Goal: Task Accomplishment & Management: Complete application form

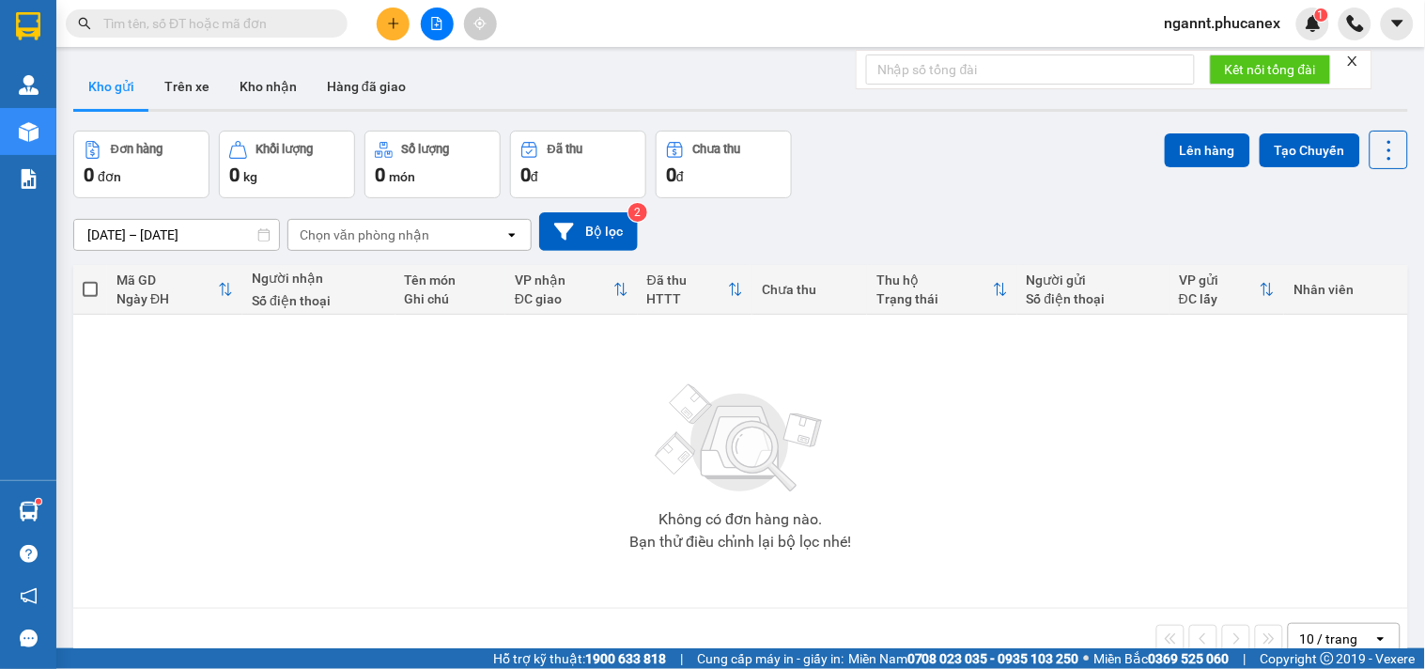
click at [393, 23] on icon "plus" at bounding box center [393, 23] width 10 height 1
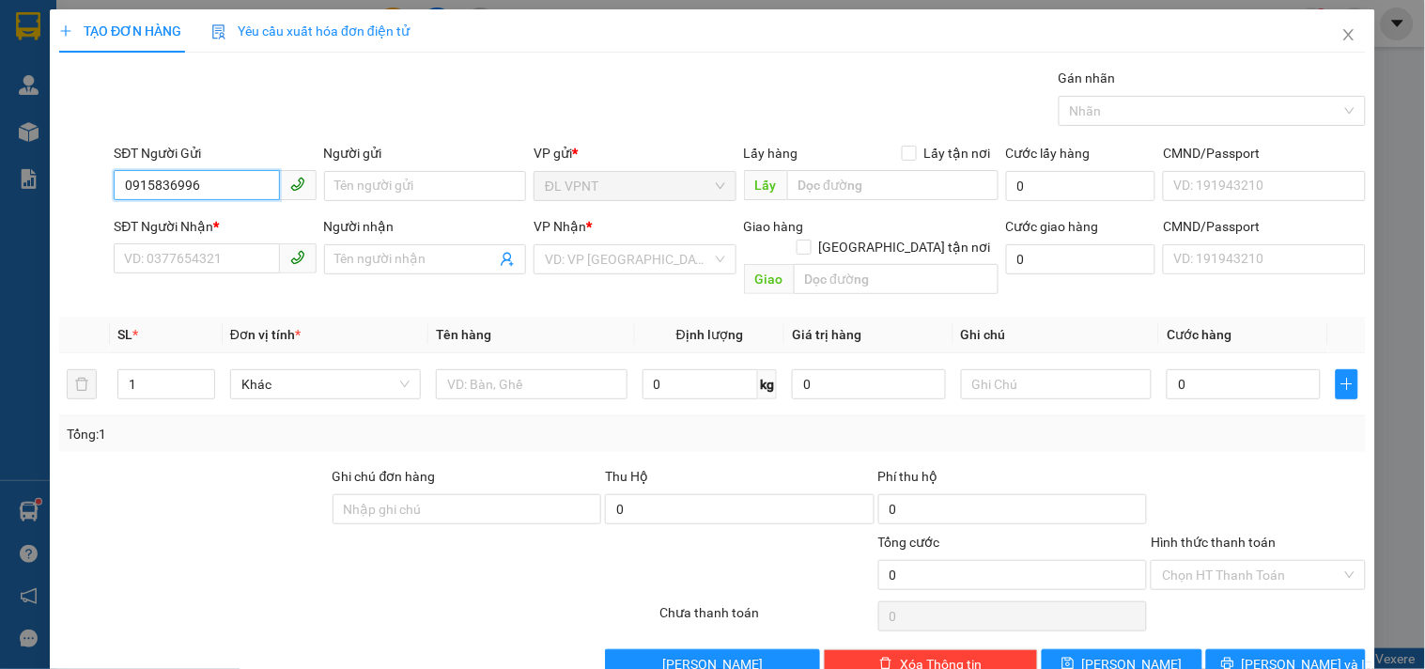
click at [150, 184] on input "0915836996" at bounding box center [196, 185] width 165 height 30
click at [172, 186] on input "0915836996" at bounding box center [196, 185] width 165 height 30
type input "0915836996"
click at [425, 176] on input "Người gửi" at bounding box center [425, 186] width 202 height 30
type input "KHOA"
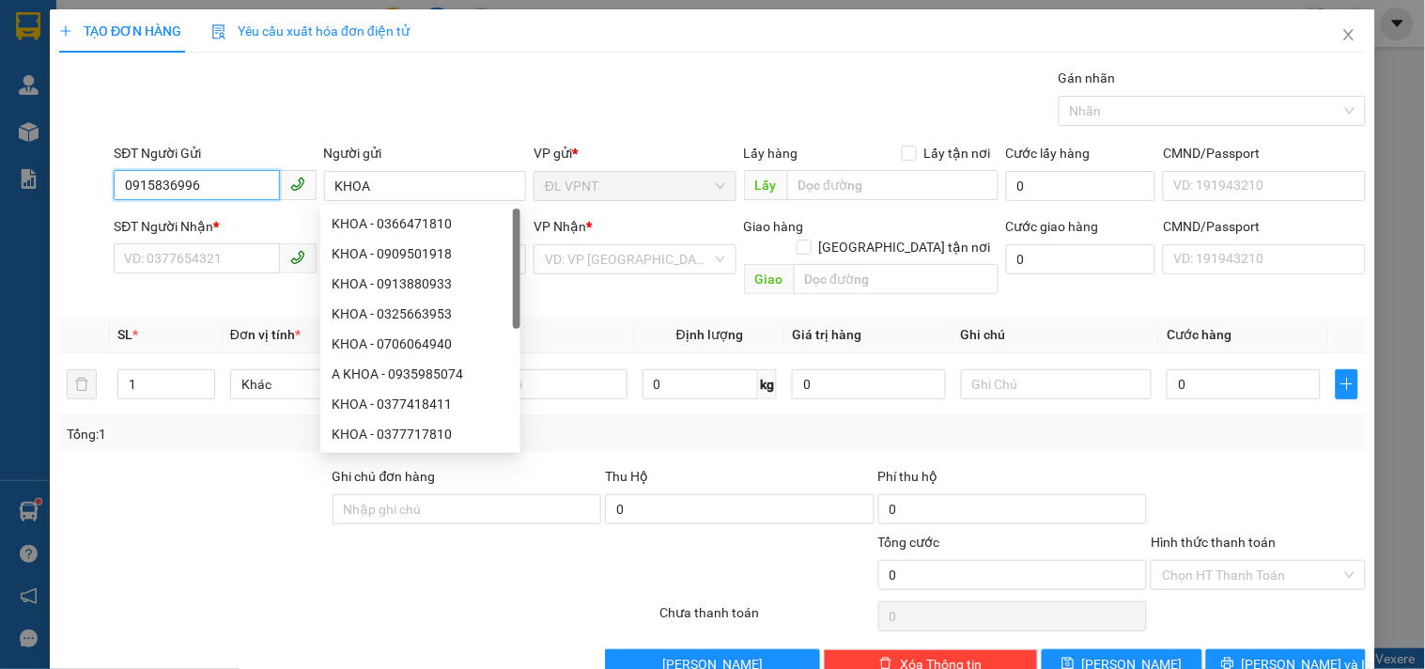
drag, startPoint x: 197, startPoint y: 189, endPoint x: 100, endPoint y: 173, distance: 98.0
click at [100, 173] on div "SĐT Người Gửi 0915836996 0915836996 Người gửi KHOA VP gửi * ĐL VPNT Lấy hàng Lấ…" at bounding box center [712, 176] width 1310 height 66
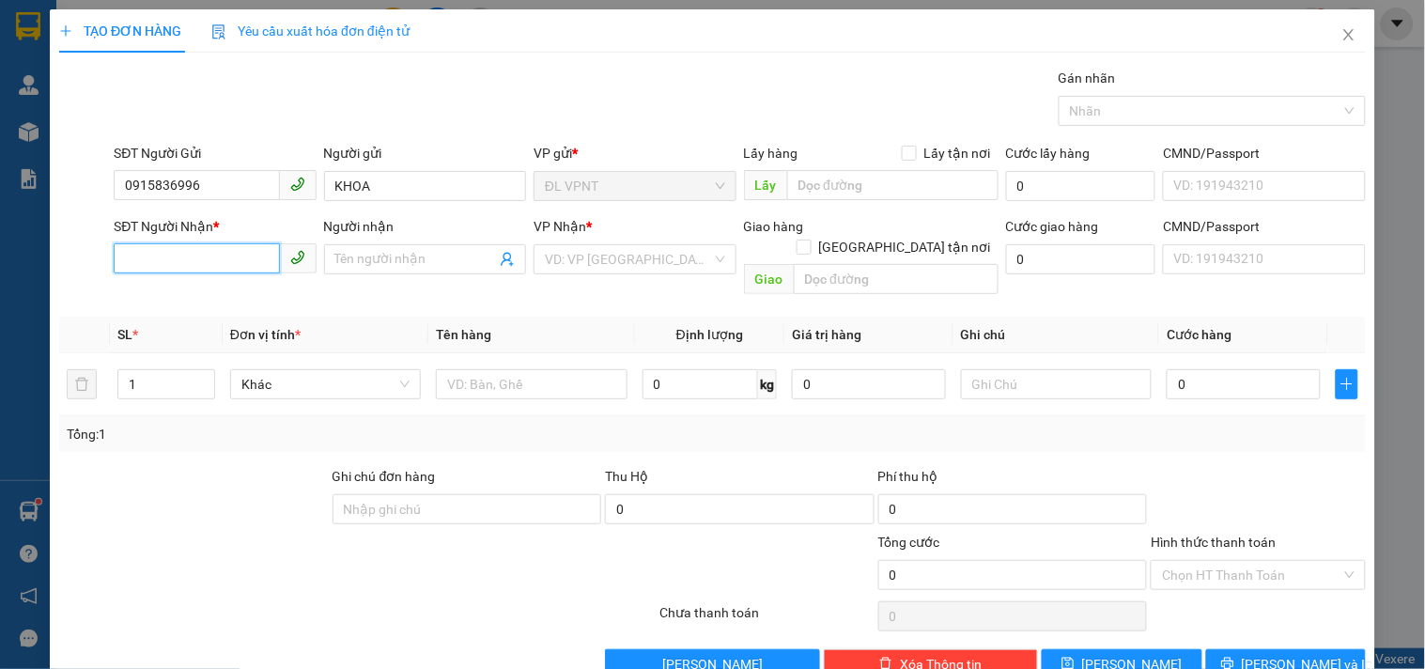
click at [186, 258] on input "SĐT Người Nhận *" at bounding box center [196, 258] width 165 height 30
paste input "0915836996"
type input "0915836996"
click at [397, 266] on input "Người nhận" at bounding box center [415, 259] width 161 height 21
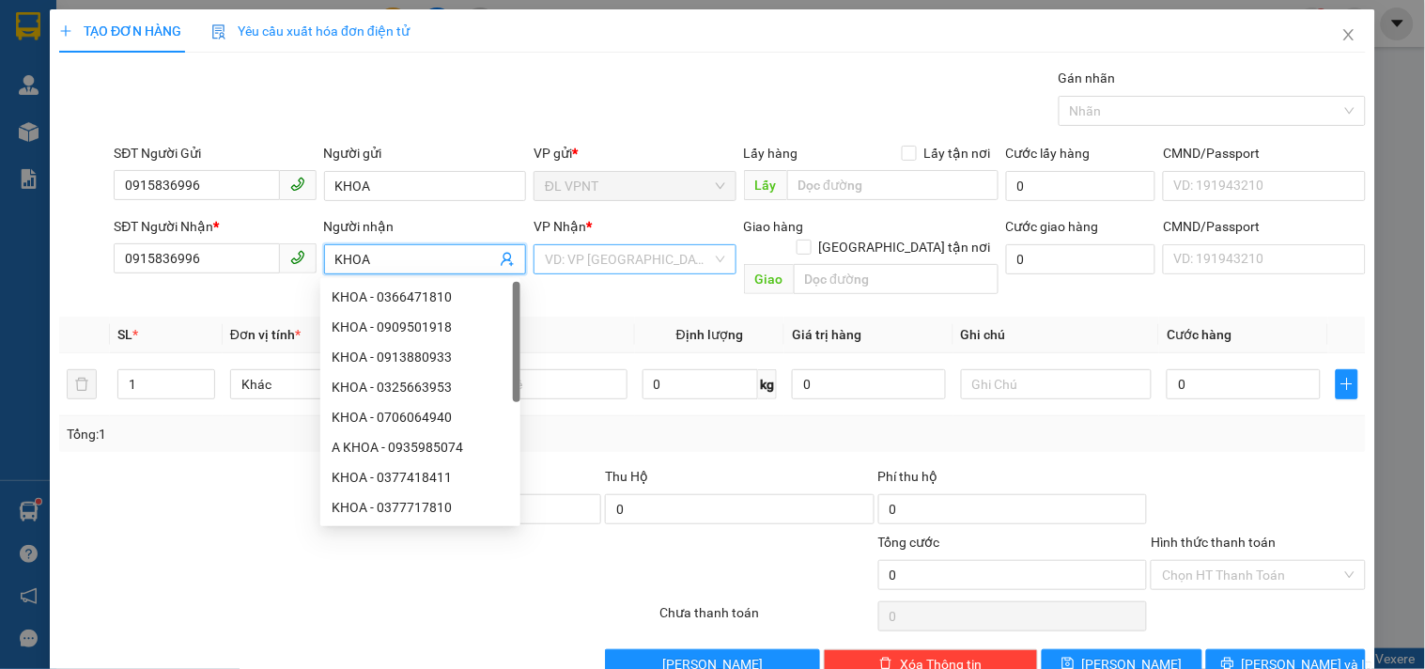
type input "KHOA"
click at [621, 254] on input "search" at bounding box center [628, 259] width 166 height 28
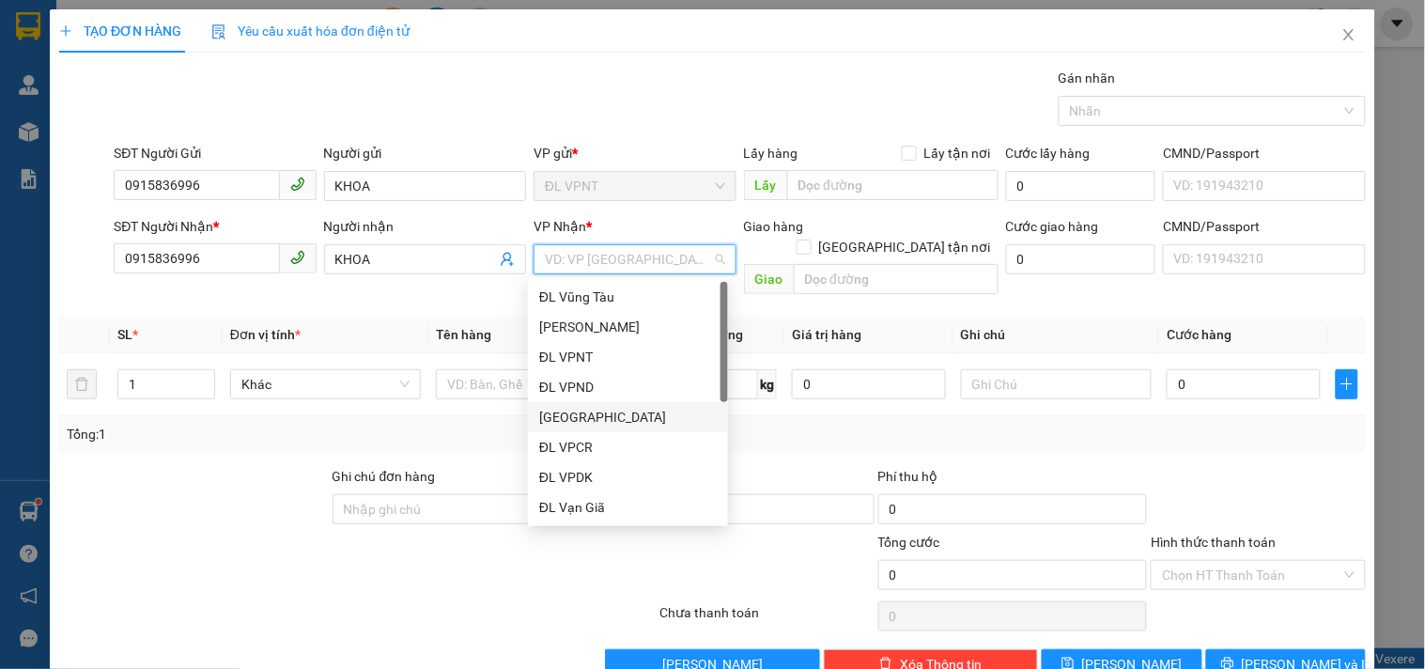
click at [604, 428] on div "[GEOGRAPHIC_DATA]" at bounding box center [628, 417] width 200 height 30
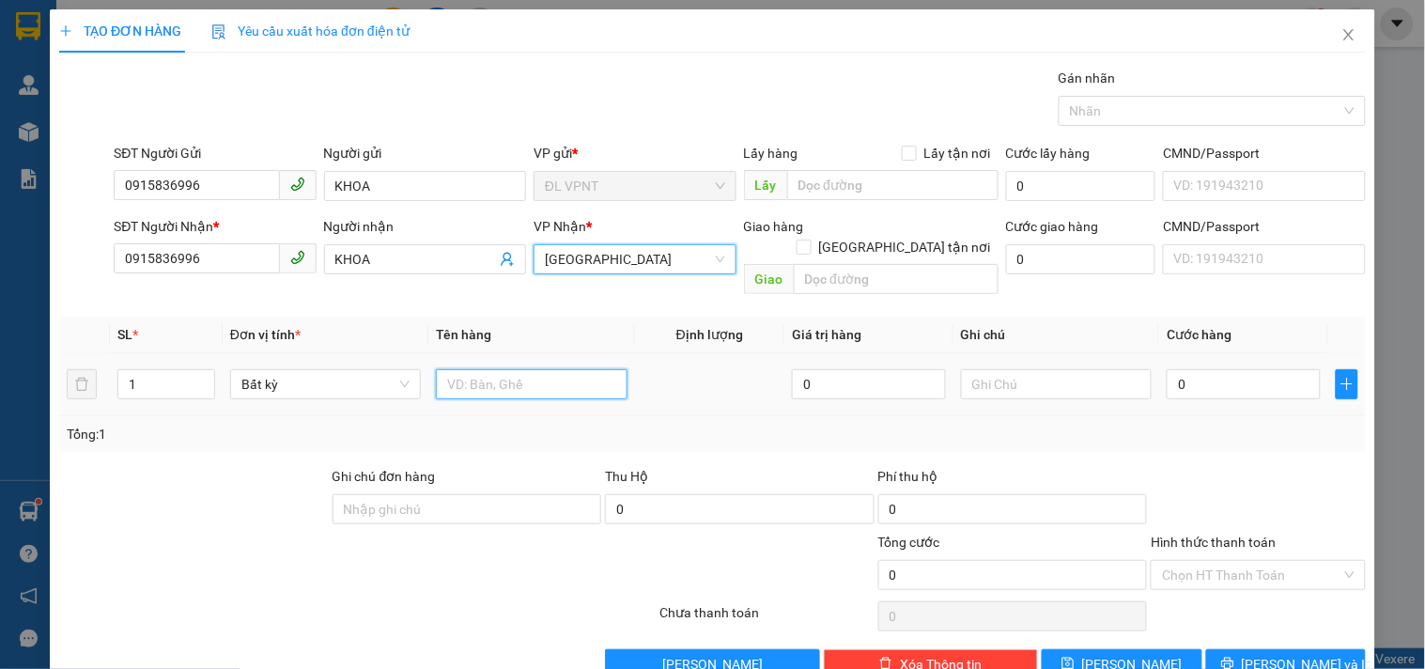
click at [481, 369] on input "text" at bounding box center [531, 384] width 191 height 30
type input "1"
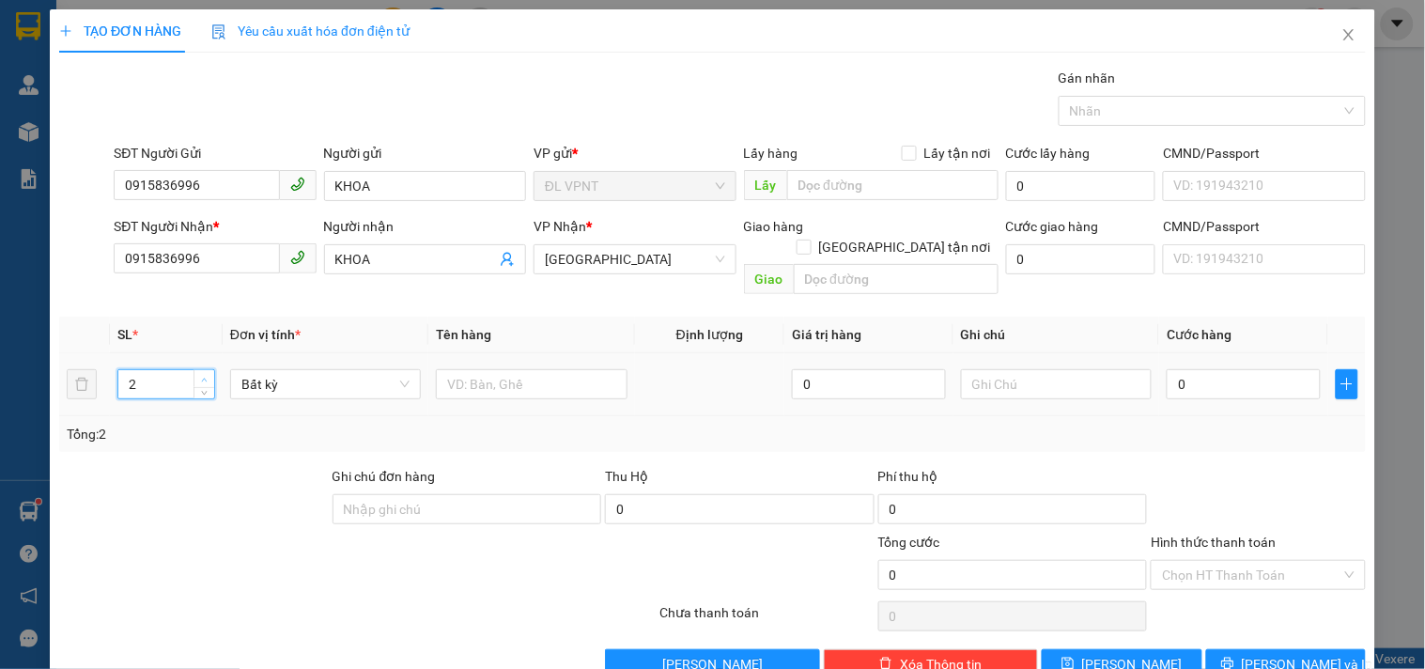
click at [203, 377] on icon "up" at bounding box center [204, 380] width 7 height 7
type input "3"
click at [201, 377] on icon "up" at bounding box center [204, 380] width 7 height 7
click at [181, 370] on input "3" at bounding box center [166, 384] width 96 height 28
click at [511, 369] on input "text" at bounding box center [531, 384] width 191 height 30
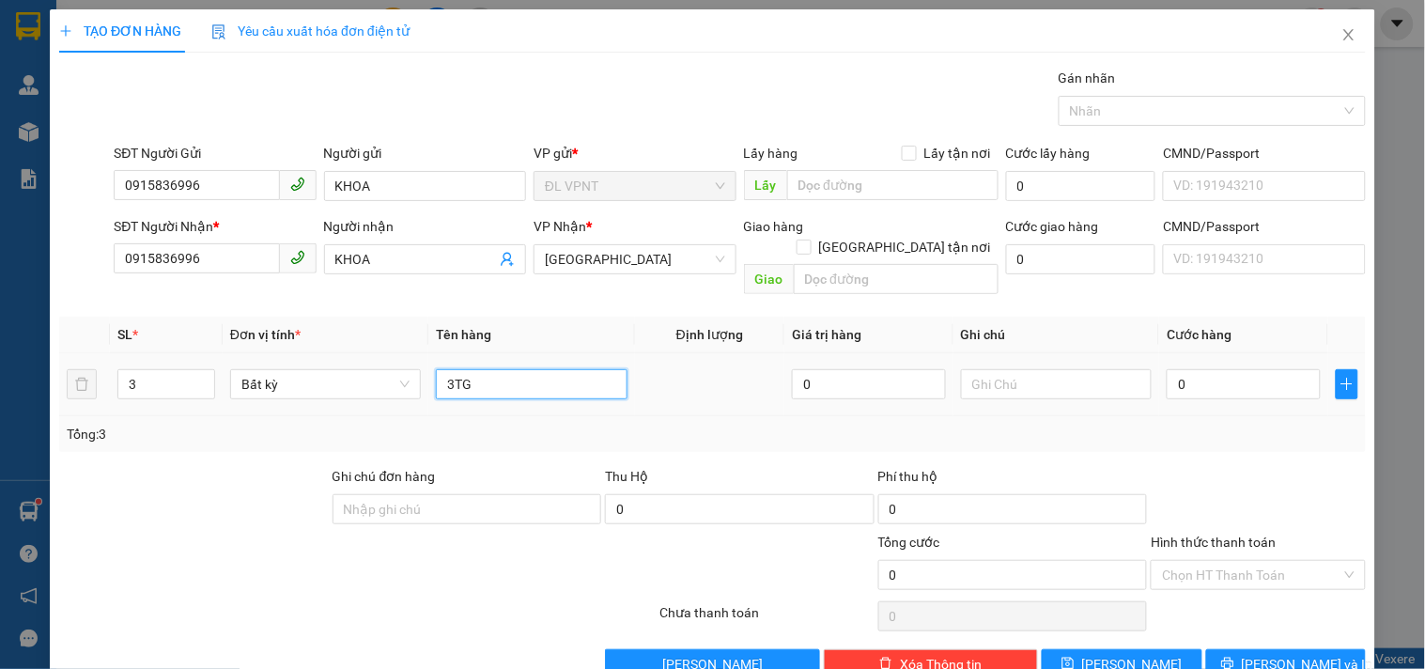
type input "3TG"
click at [1190, 382] on td "0" at bounding box center [1243, 384] width 169 height 63
click at [1190, 371] on input "0" at bounding box center [1244, 384] width 154 height 30
type input "1"
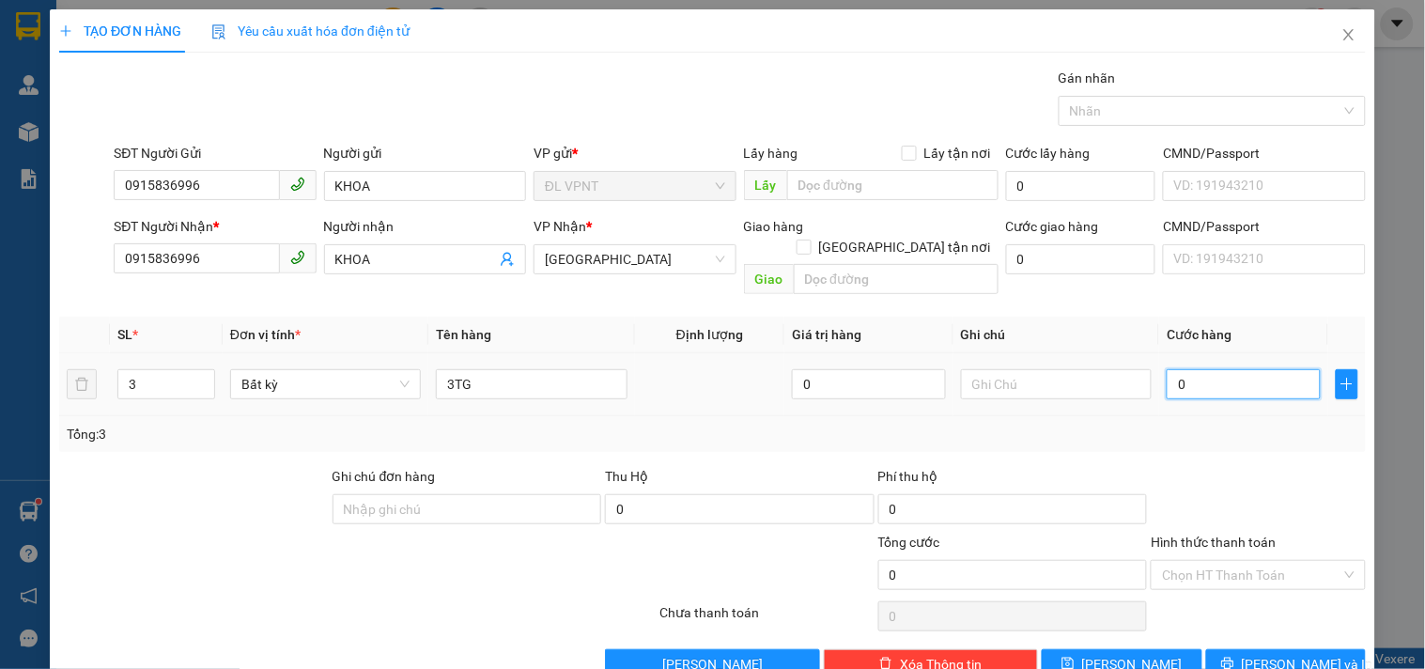
type input "1"
type input "12"
type input "120"
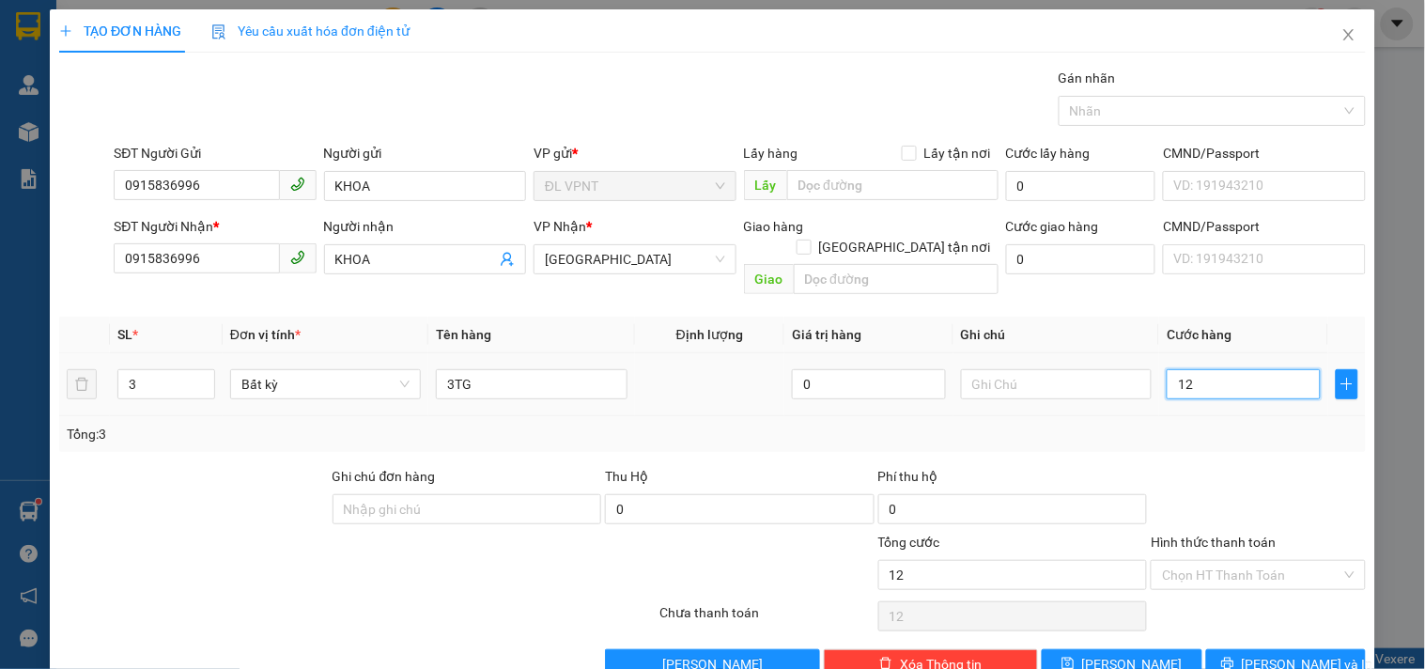
type input "120"
type input "120.000"
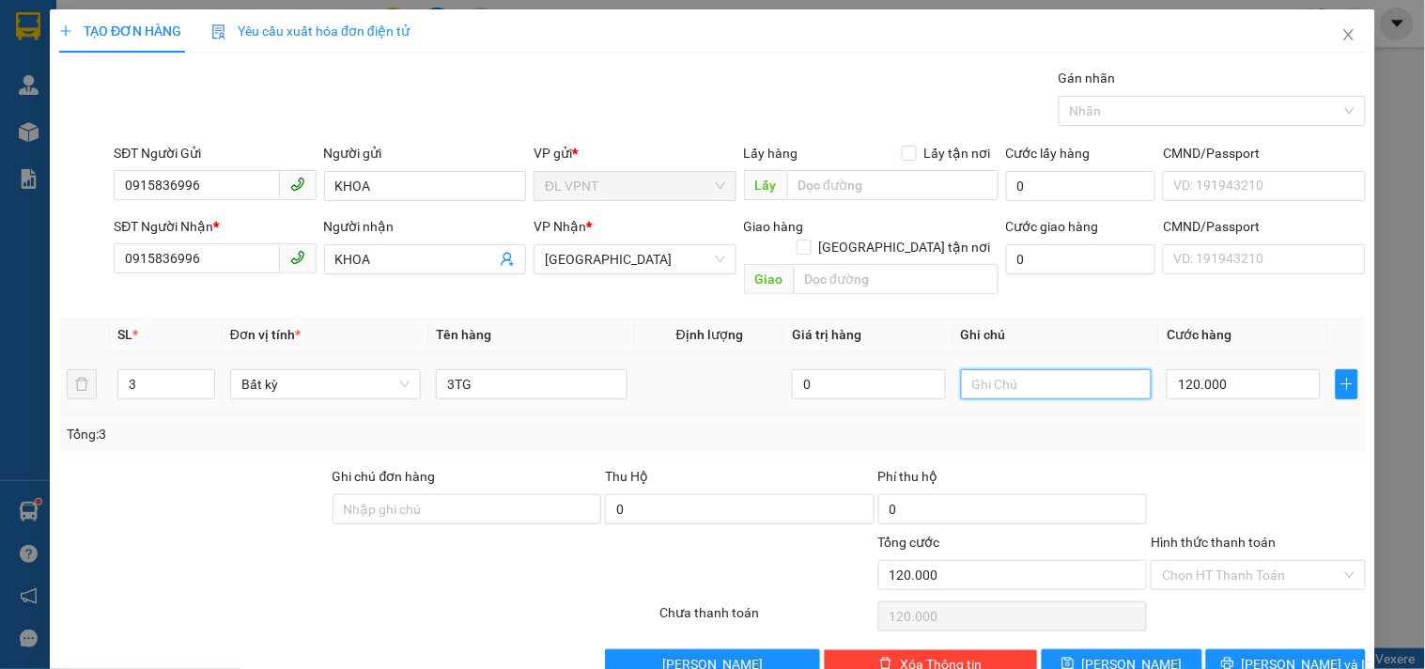
click at [1087, 369] on input "text" at bounding box center [1056, 384] width 191 height 30
click at [1050, 424] on div "Tổng: 3" at bounding box center [712, 434] width 1291 height 21
click at [1074, 657] on icon "save" at bounding box center [1067, 663] width 13 height 13
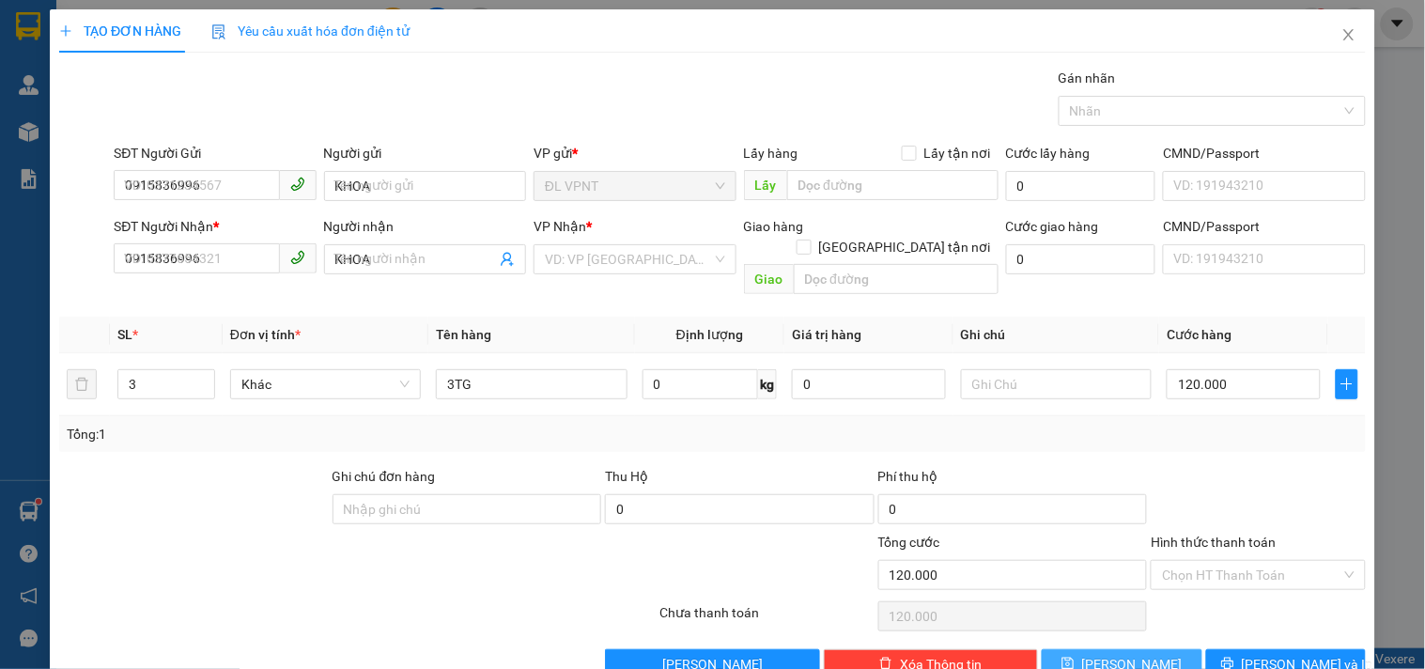
type input "1"
type input "0"
click at [1341, 41] on icon "close" at bounding box center [1348, 34] width 15 height 15
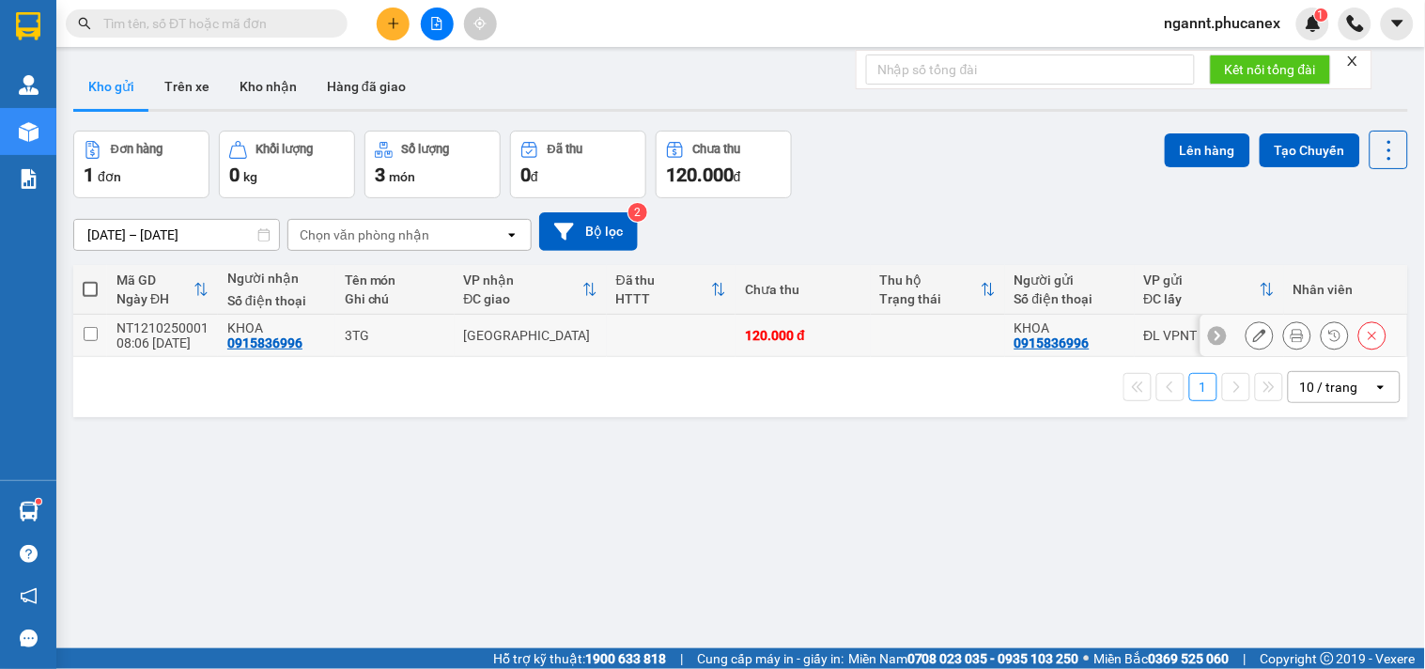
click at [1291, 341] on icon at bounding box center [1297, 335] width 13 height 13
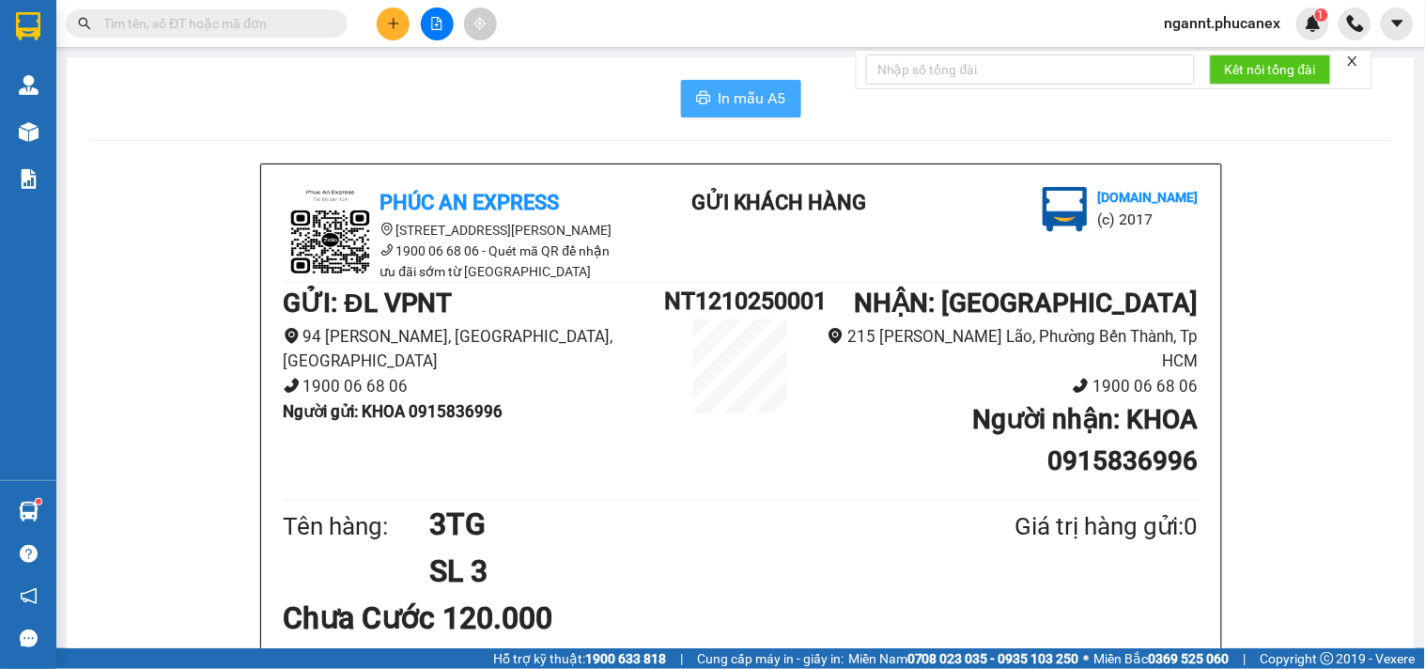
drag, startPoint x: 773, startPoint y: 91, endPoint x: 781, endPoint y: 107, distance: 18.1
click at [772, 91] on span "In mẫu A5" at bounding box center [753, 97] width 68 height 23
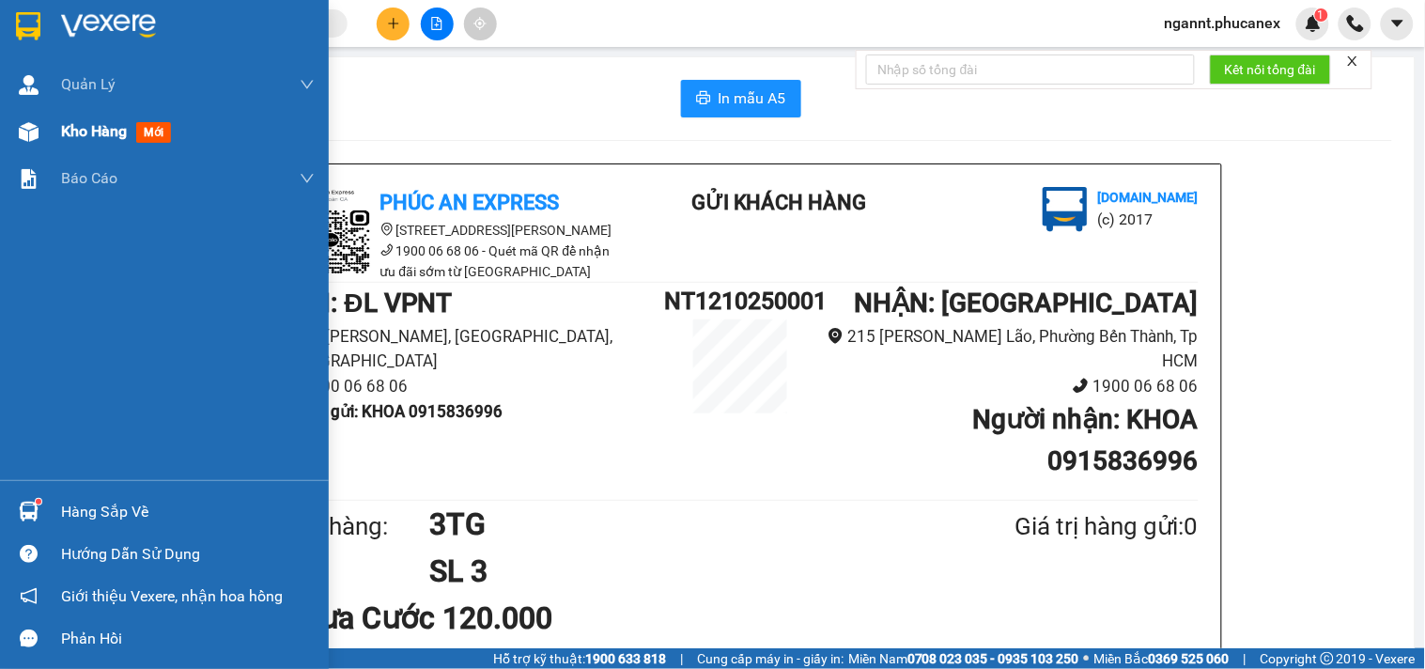
click at [47, 145] on div "Kho hàng mới" at bounding box center [164, 131] width 329 height 47
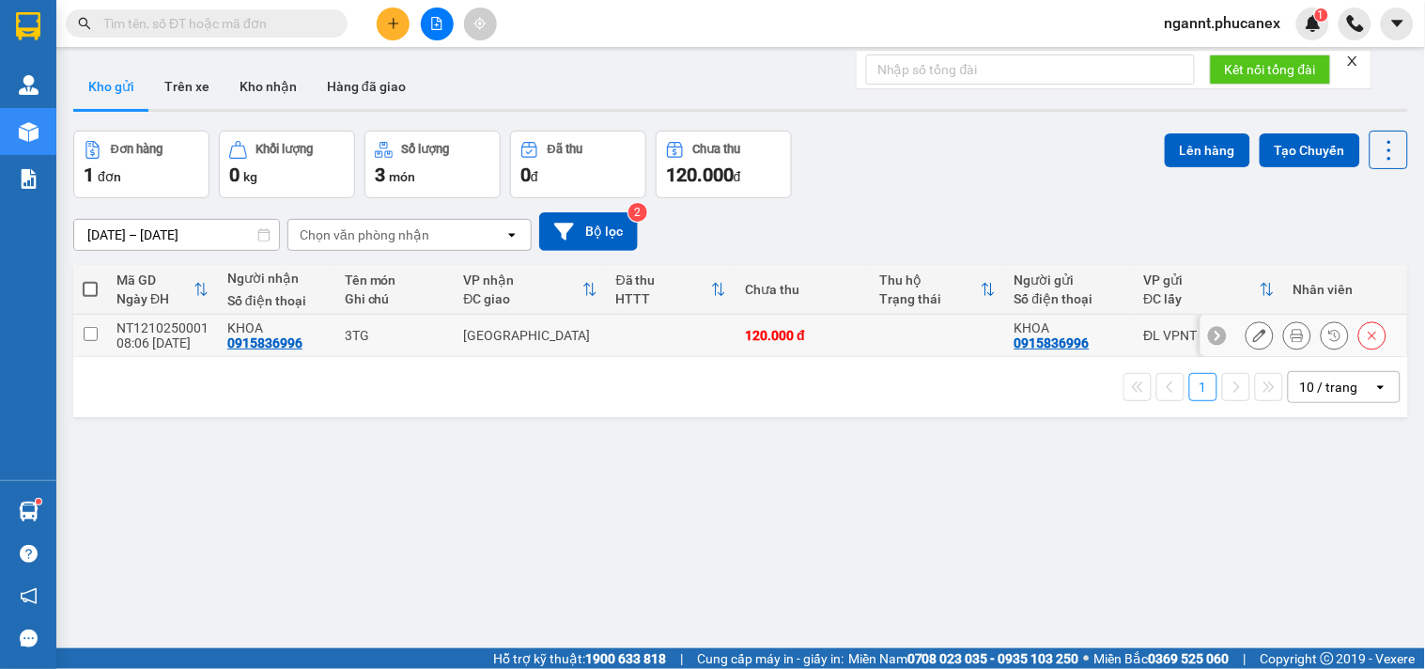
click at [1253, 332] on icon at bounding box center [1259, 335] width 13 height 13
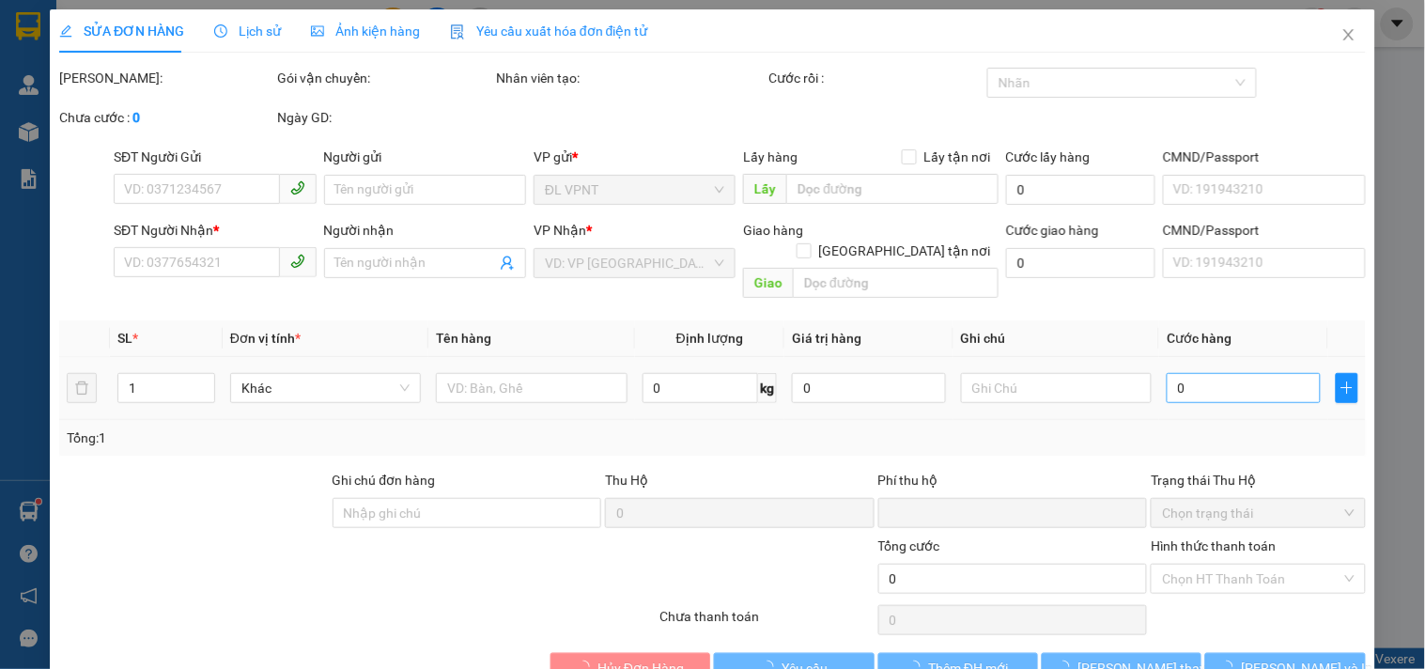
type input "0915836996"
type input "KHOA"
type input "0915836996"
type input "KHOA"
type input "0"
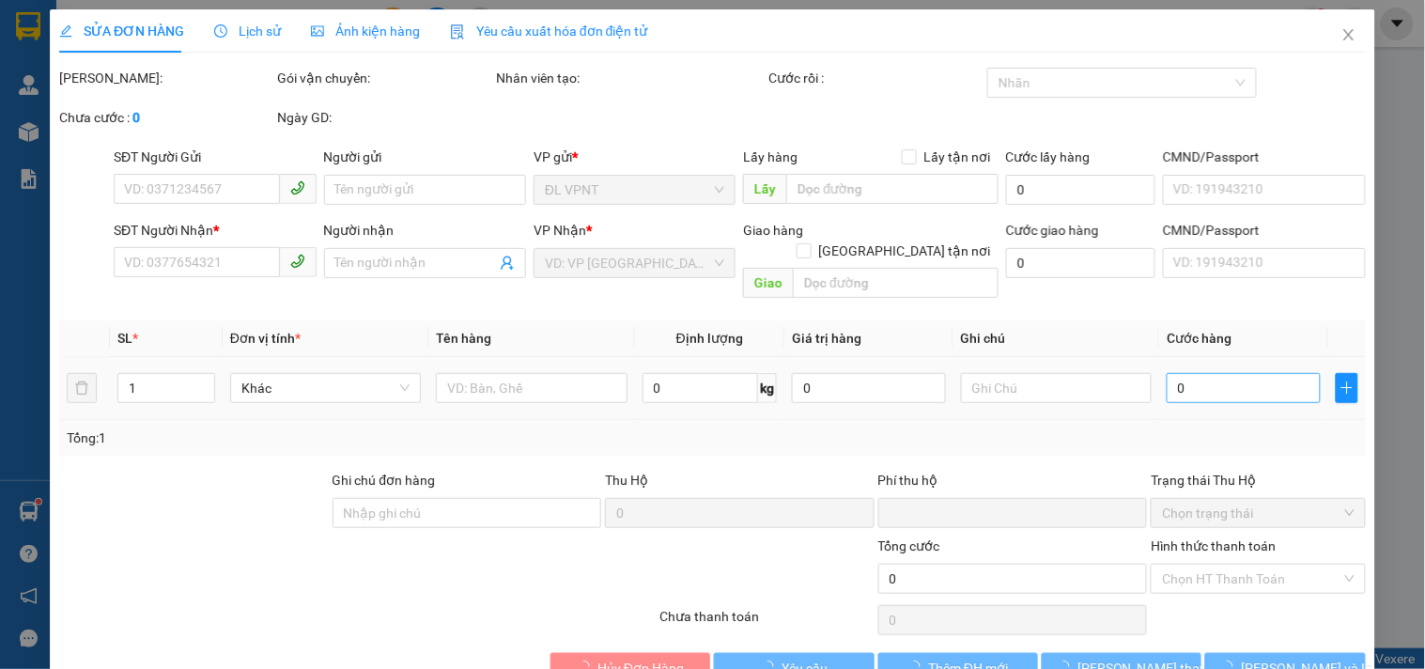
type input "120.000"
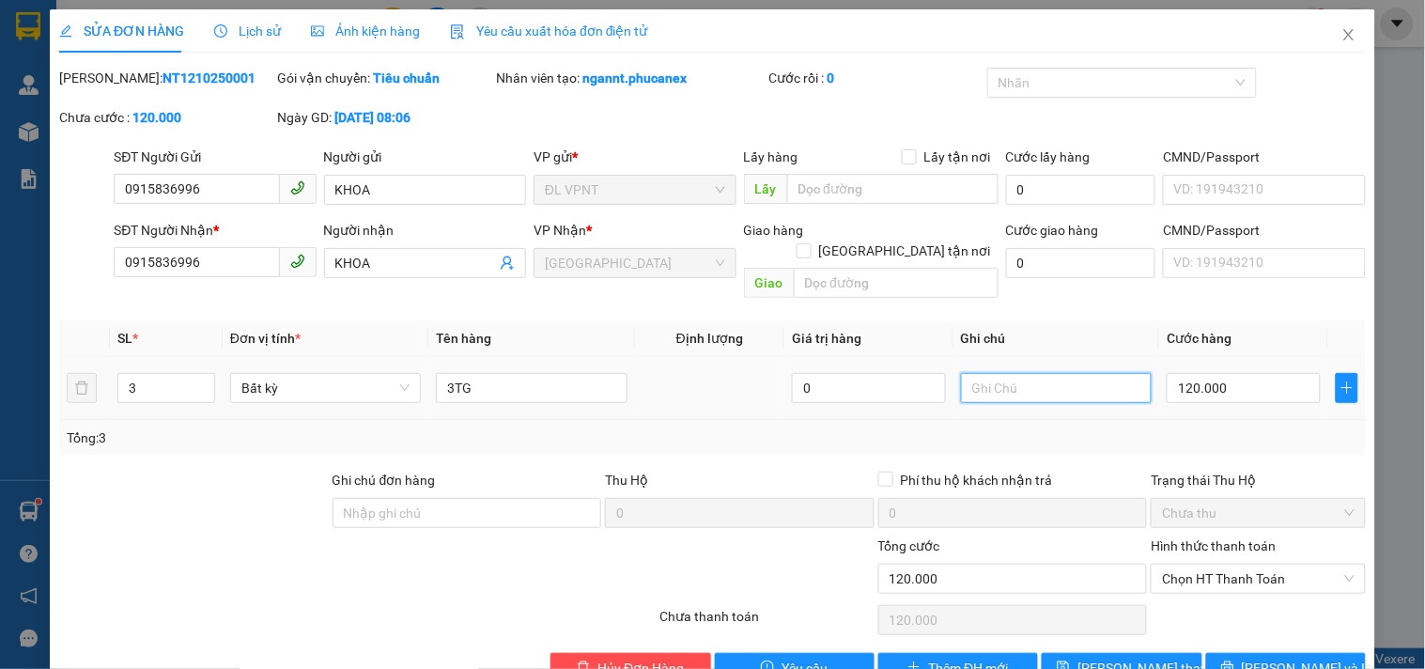
click at [1075, 373] on input "text" at bounding box center [1056, 388] width 191 height 30
type input "X"
type input "+VAT 8%"
click at [1202, 373] on input "120.000" at bounding box center [1244, 388] width 154 height 30
type input "1"
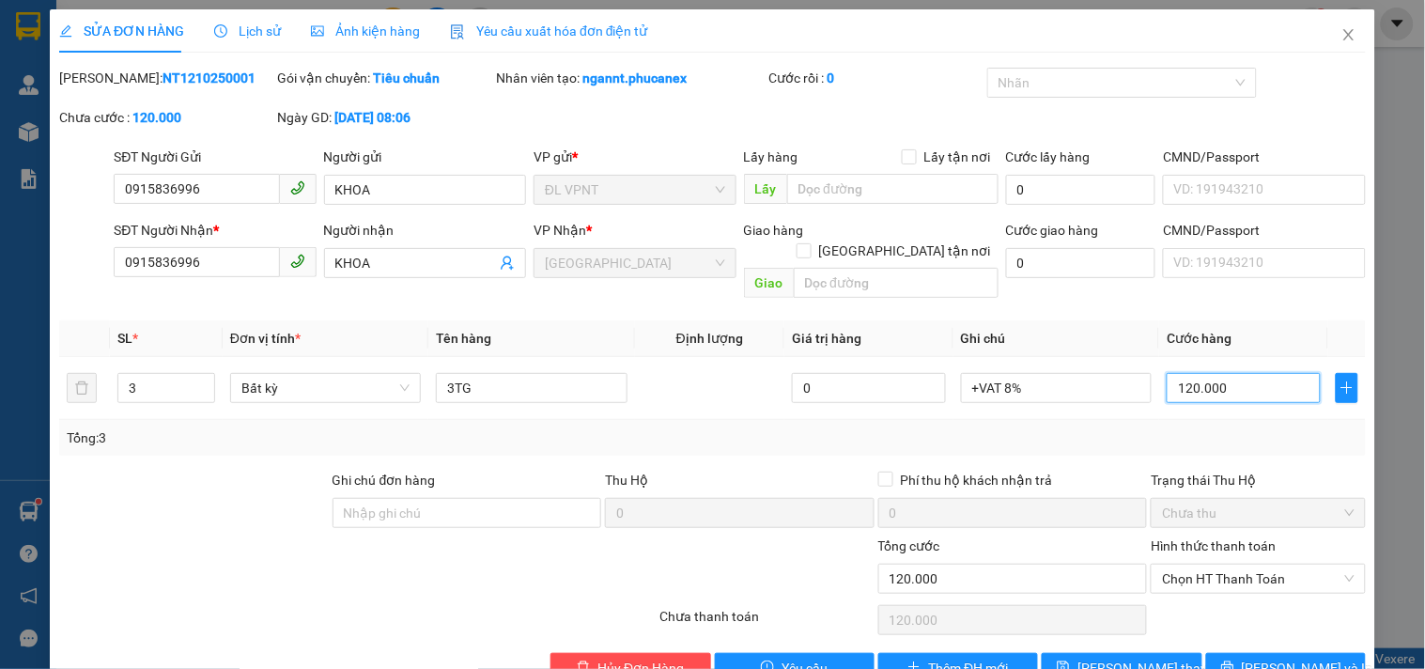
type input "1"
type input "13"
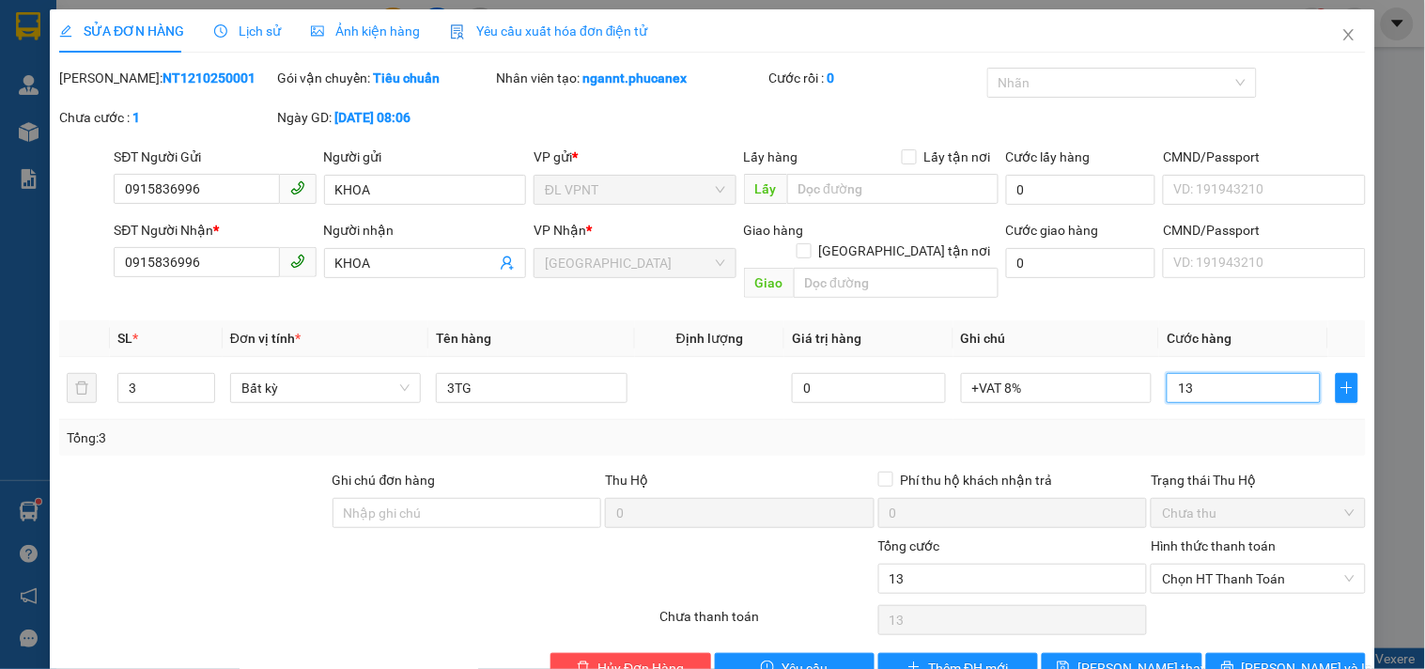
type input "130"
type input "130.000"
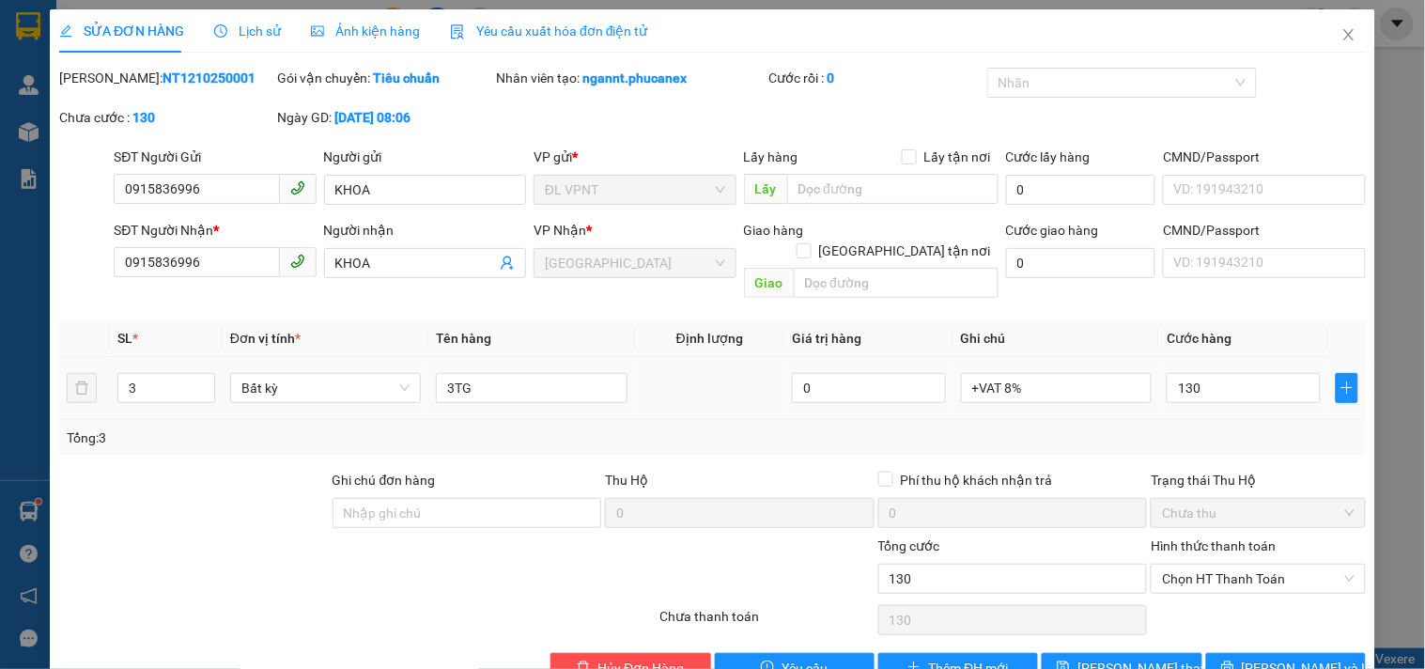
type input "130.000"
click at [1234, 398] on td "130.000" at bounding box center [1243, 388] width 169 height 63
click at [1227, 653] on button "[PERSON_NAME] và In" at bounding box center [1286, 668] width 160 height 30
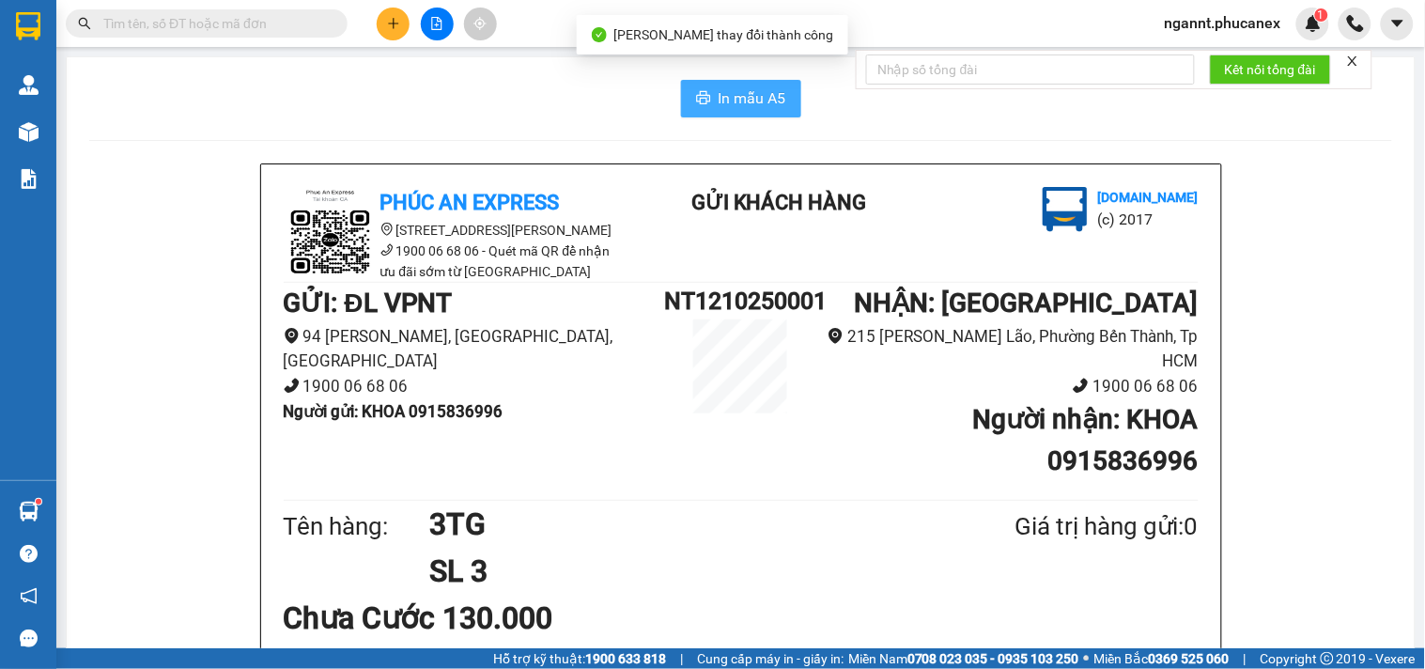
click at [698, 95] on icon "printer" at bounding box center [703, 97] width 14 height 13
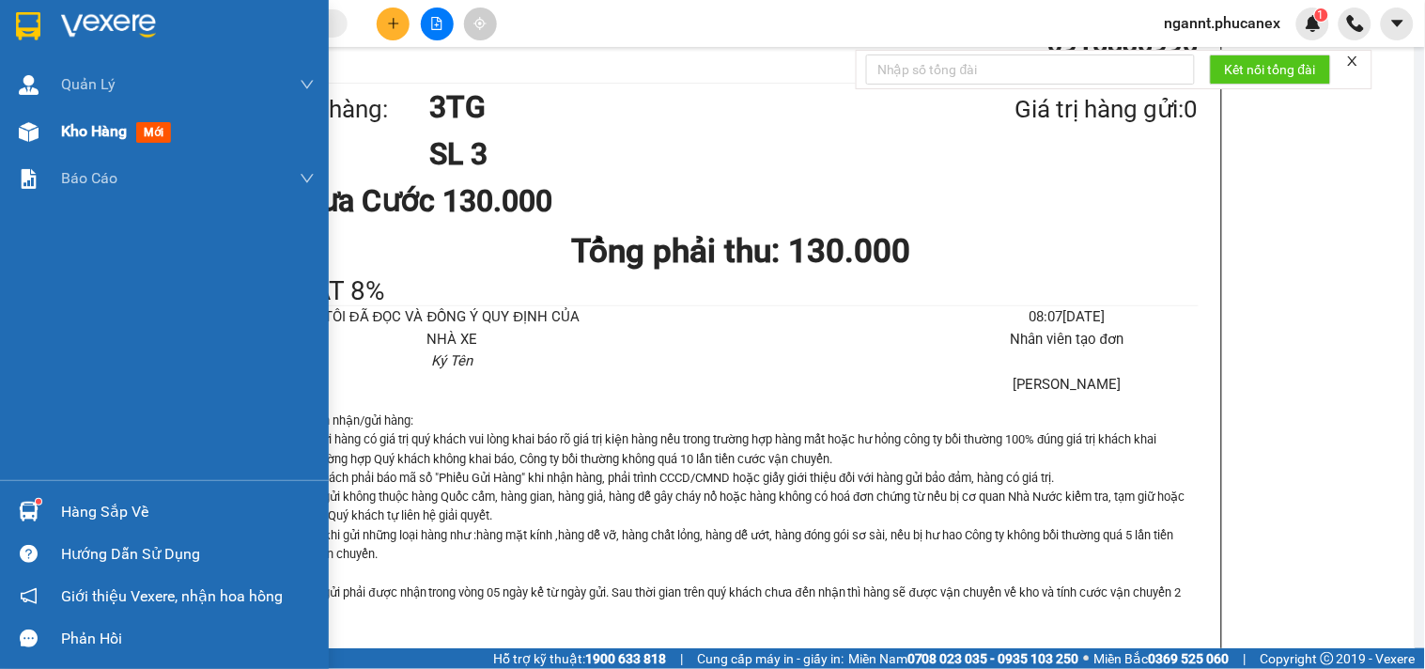
click at [33, 122] on img at bounding box center [29, 132] width 20 height 20
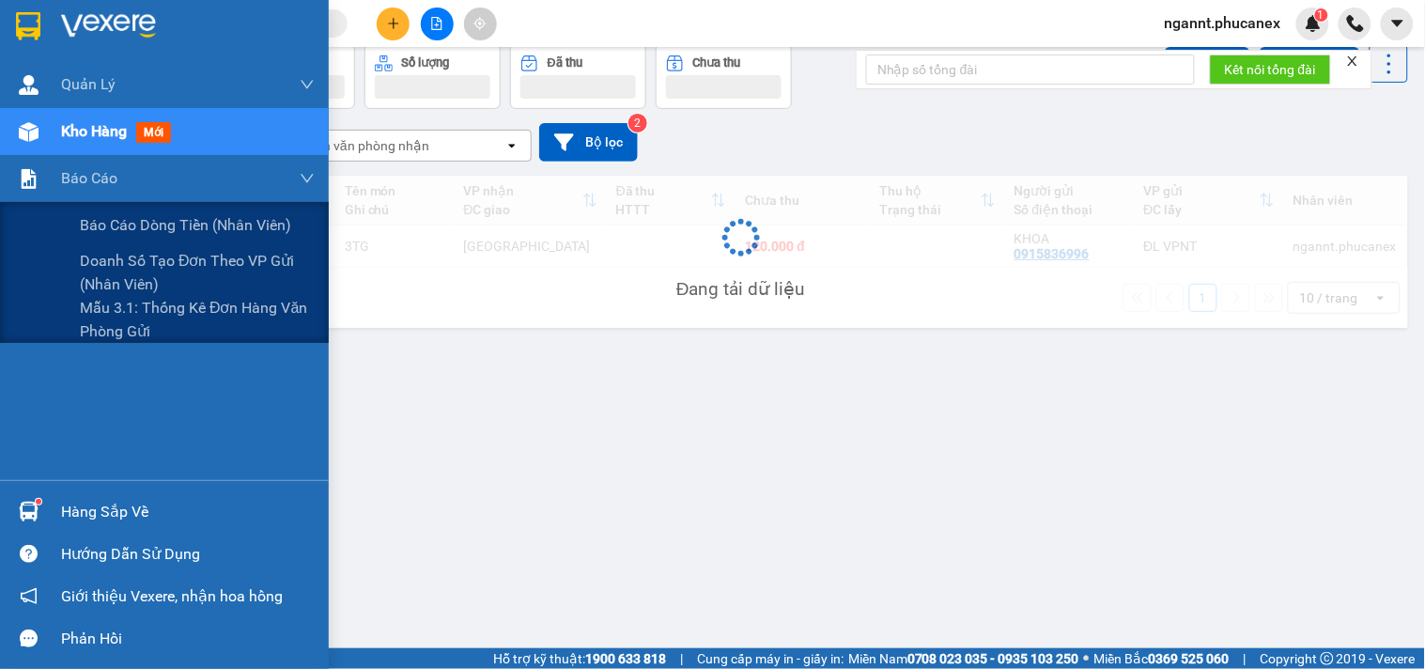
scroll to position [86, 0]
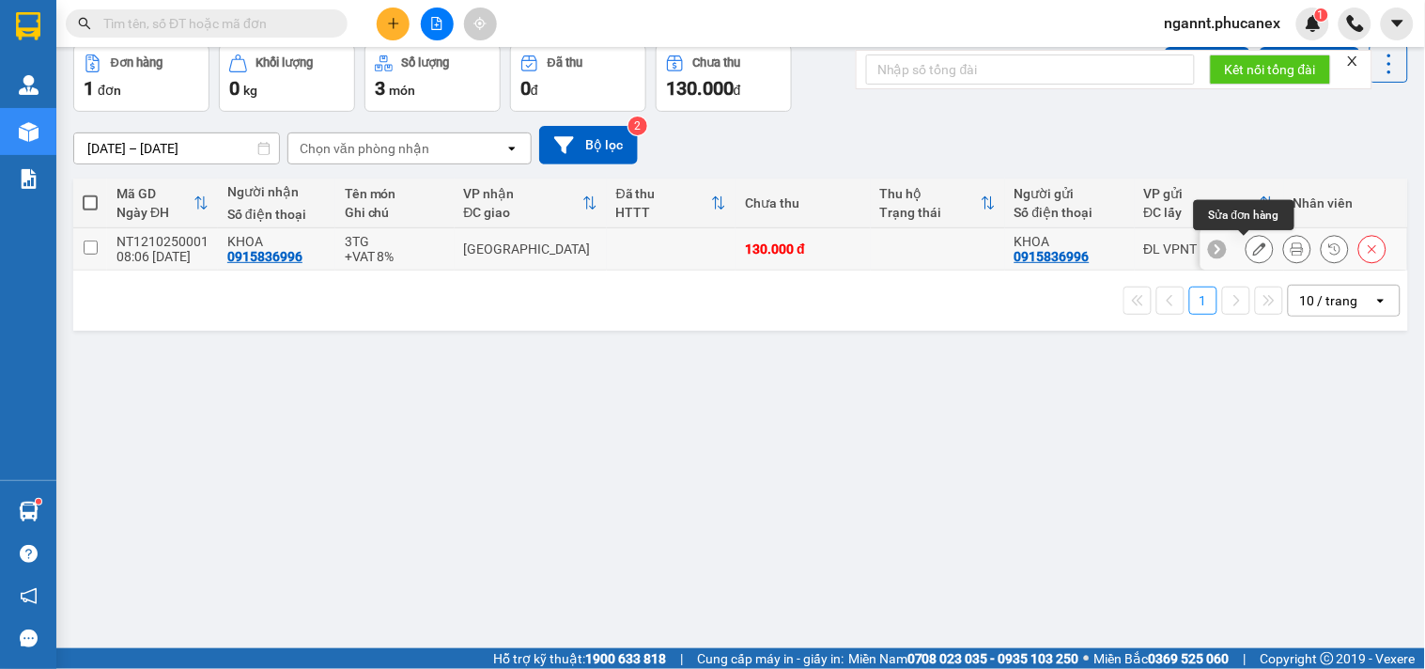
click at [1253, 247] on icon at bounding box center [1259, 248] width 13 height 13
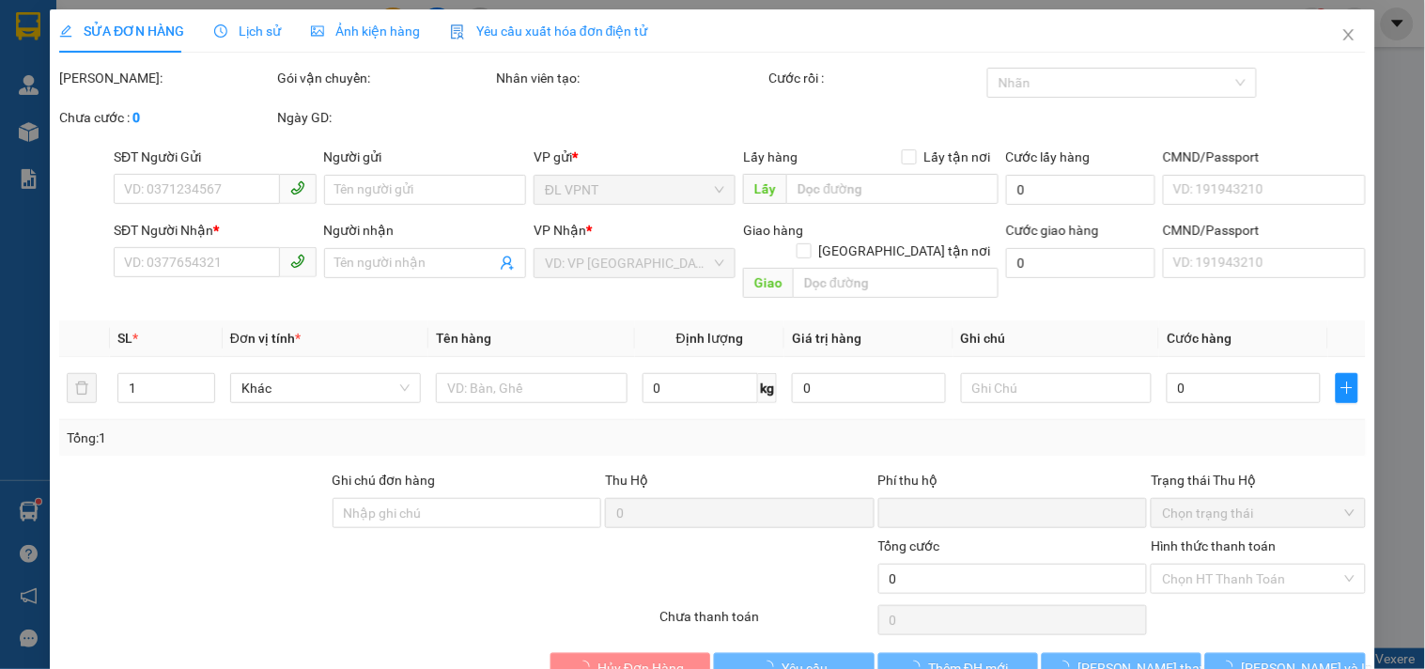
type input "0915836996"
type input "KHOA"
type input "0915836996"
type input "KHOA"
type input "0"
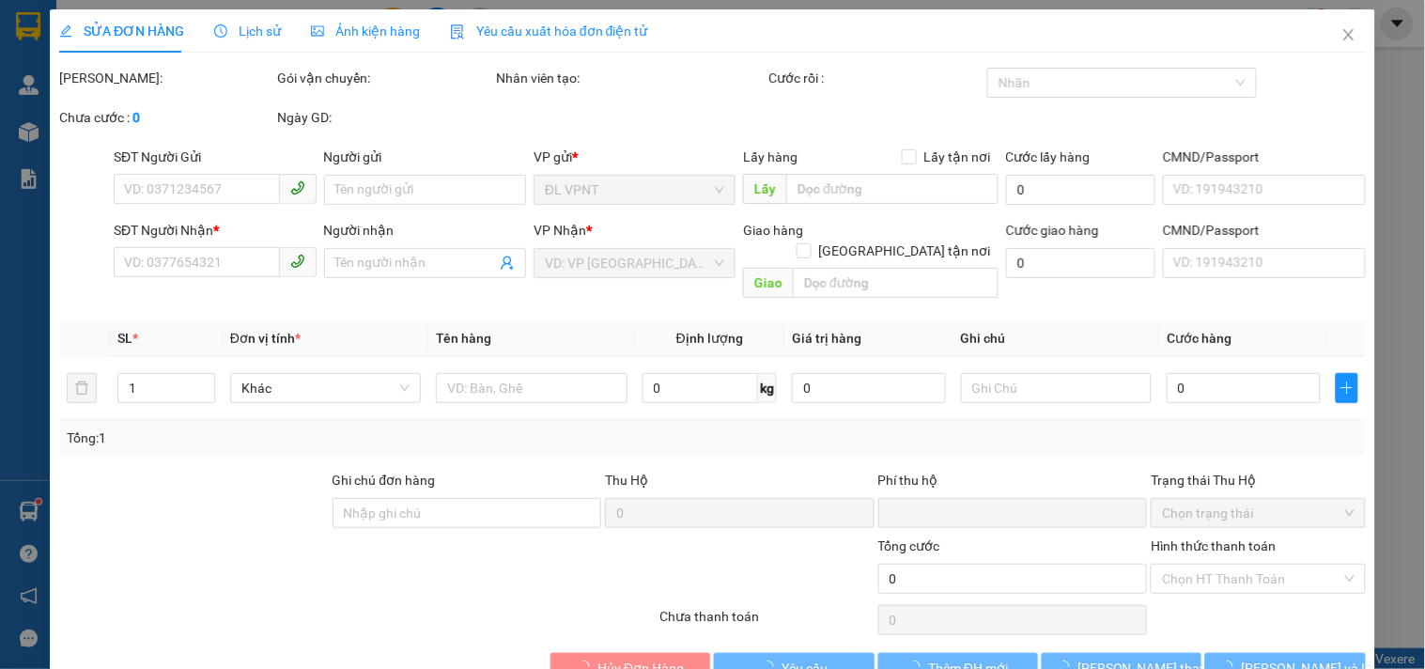
type input "130.000"
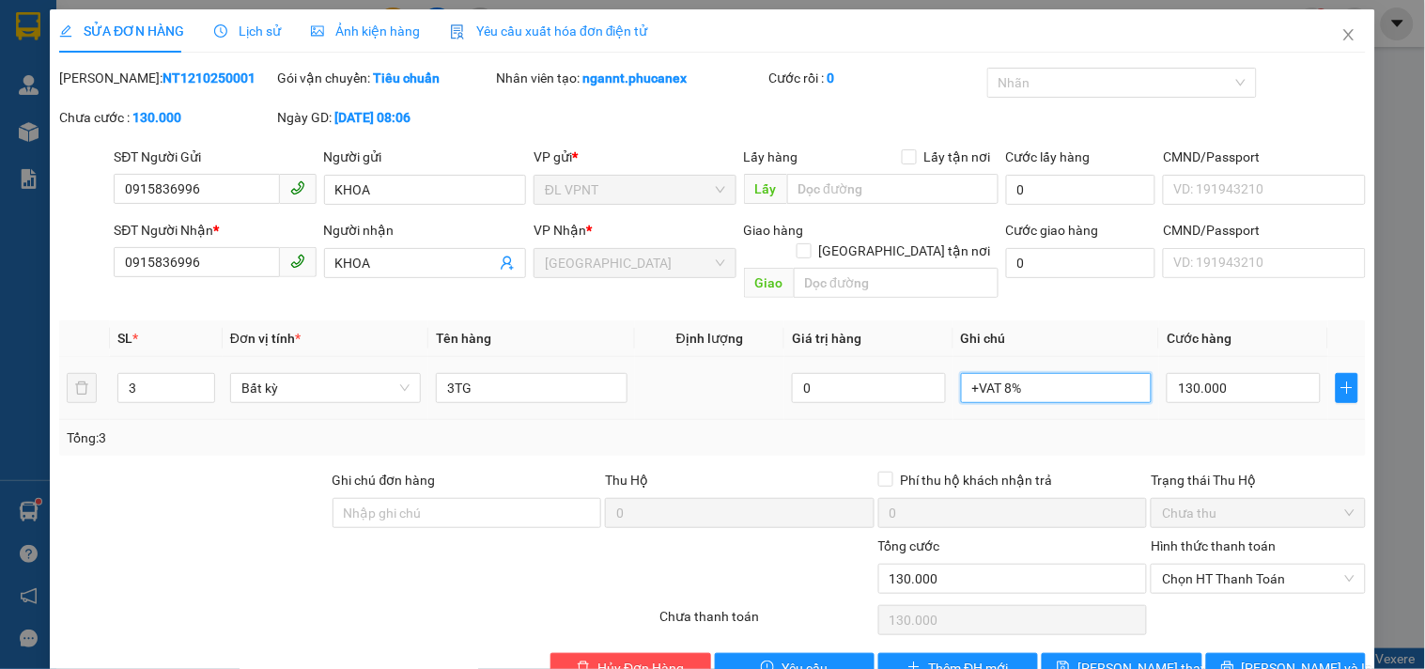
click at [1058, 373] on input "+VAT 8%" at bounding box center [1056, 388] width 191 height 30
paste input "[DATE] 08:08"
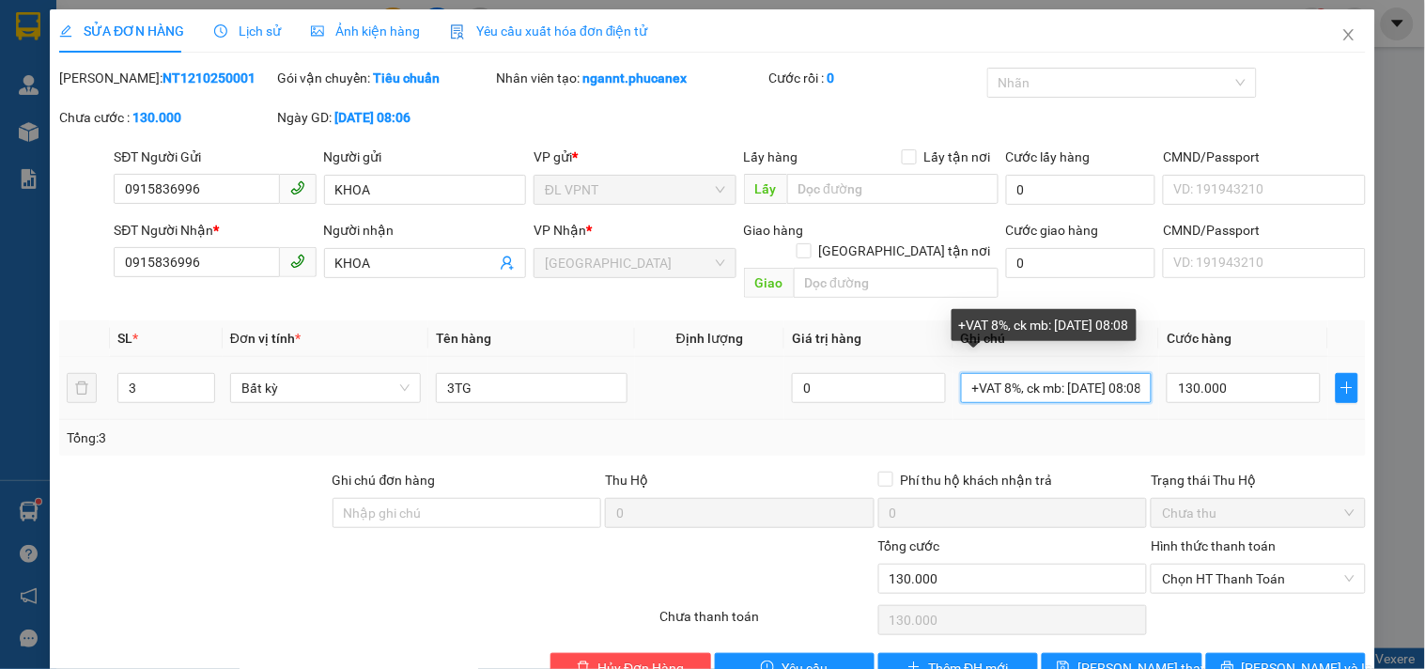
scroll to position [0, 29]
type input "+VAT 8%, ck mb: [DATE] 08:08"
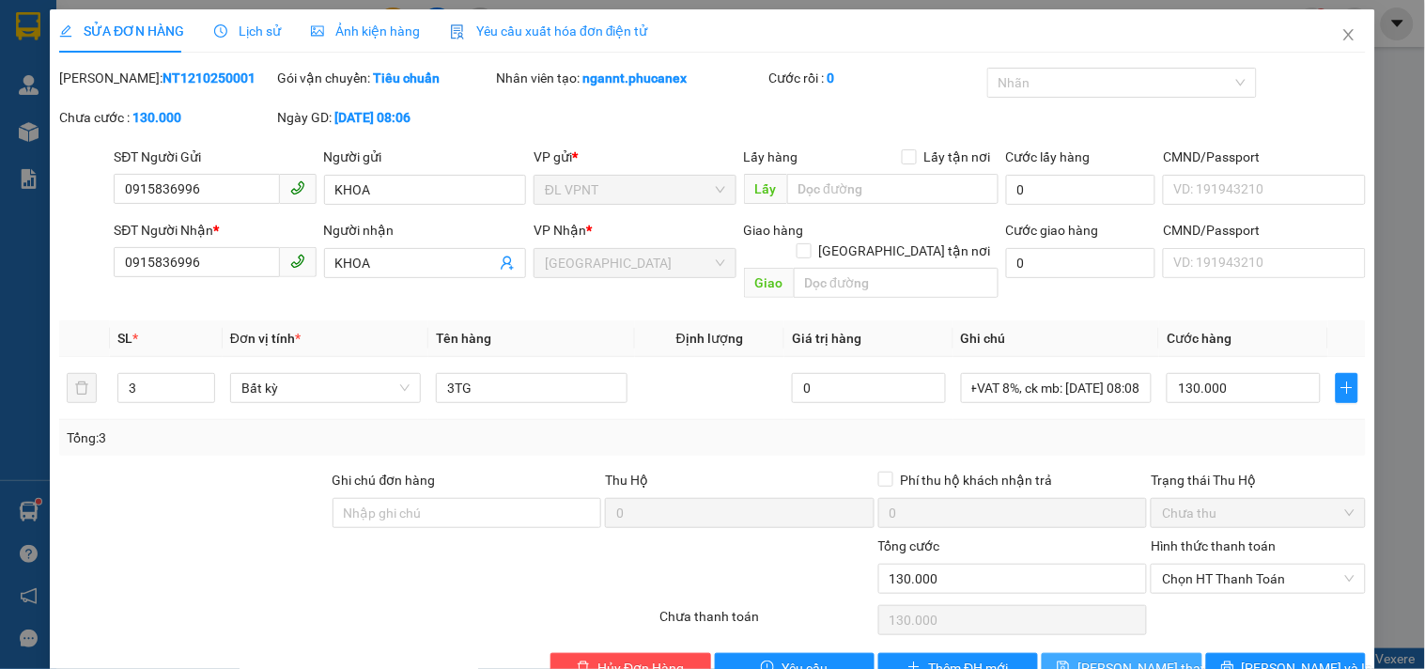
click at [1102, 657] on span "[PERSON_NAME] thay đổi" at bounding box center [1152, 667] width 150 height 21
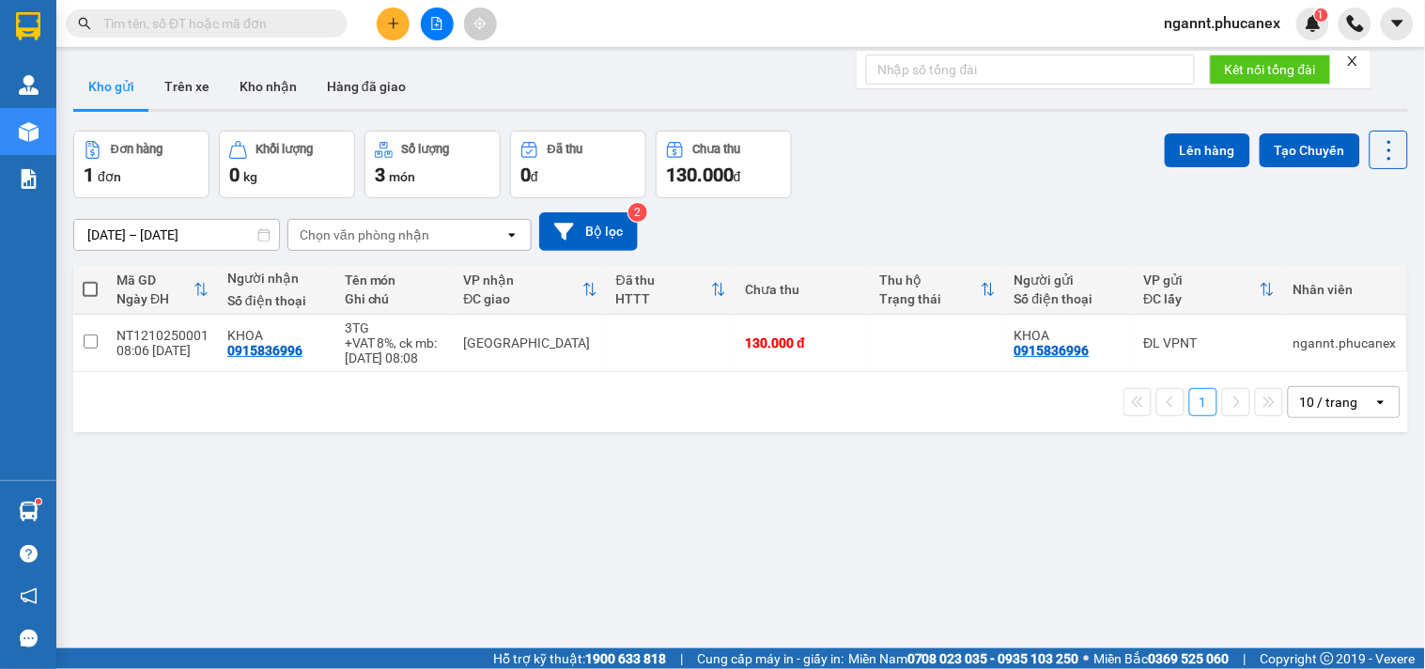
click at [587, 330] on td "[GEOGRAPHIC_DATA]" at bounding box center [531, 343] width 152 height 57
checkbox input "true"
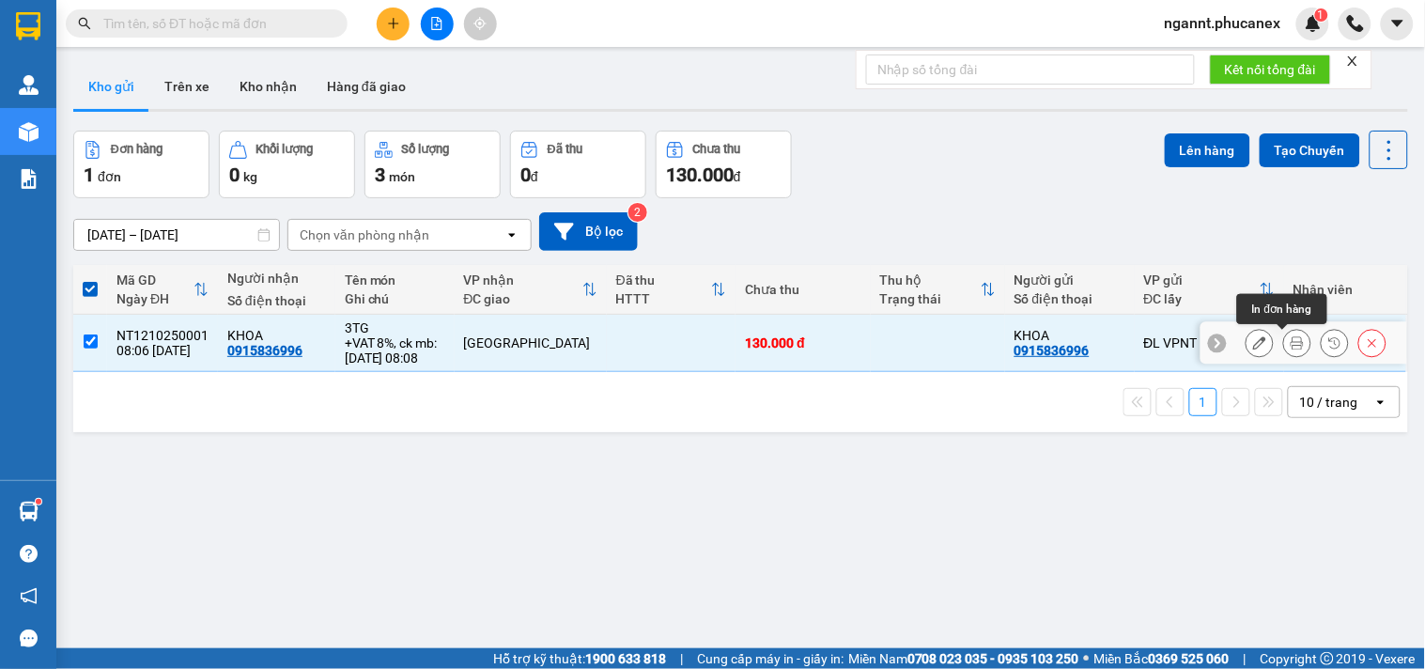
click at [1284, 332] on button at bounding box center [1297, 343] width 26 height 33
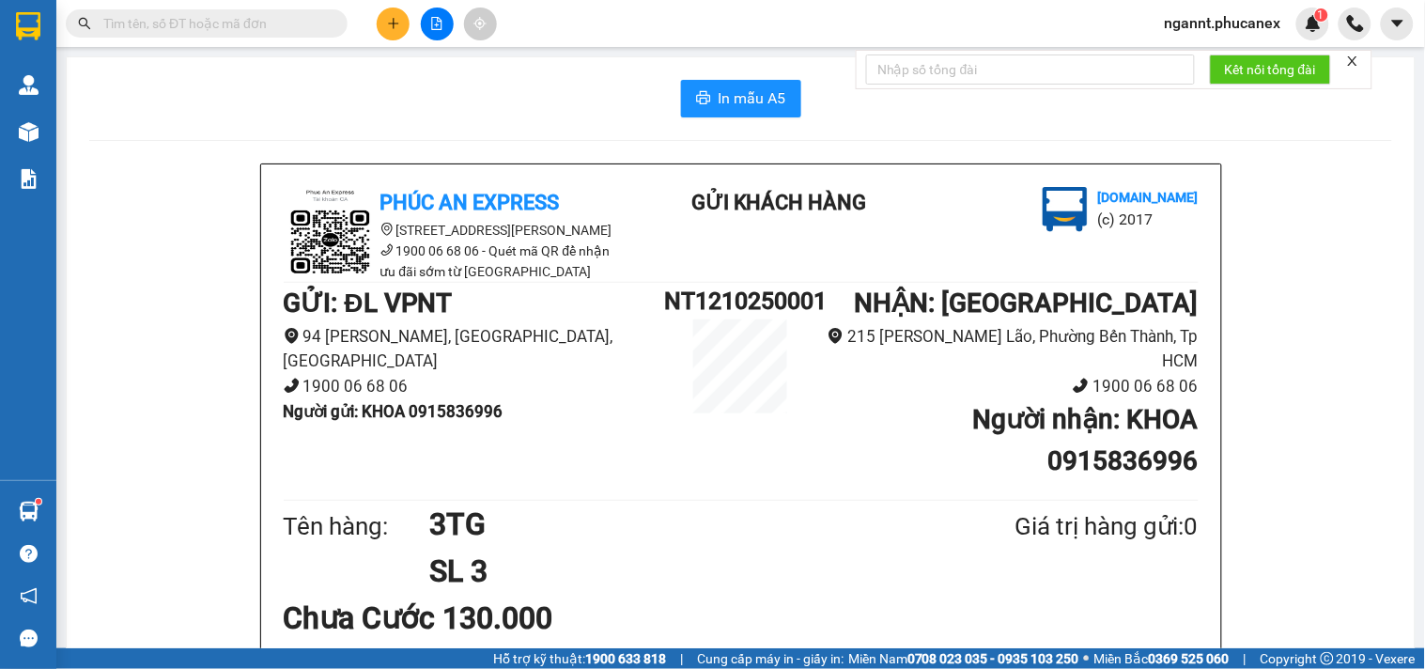
scroll to position [104, 0]
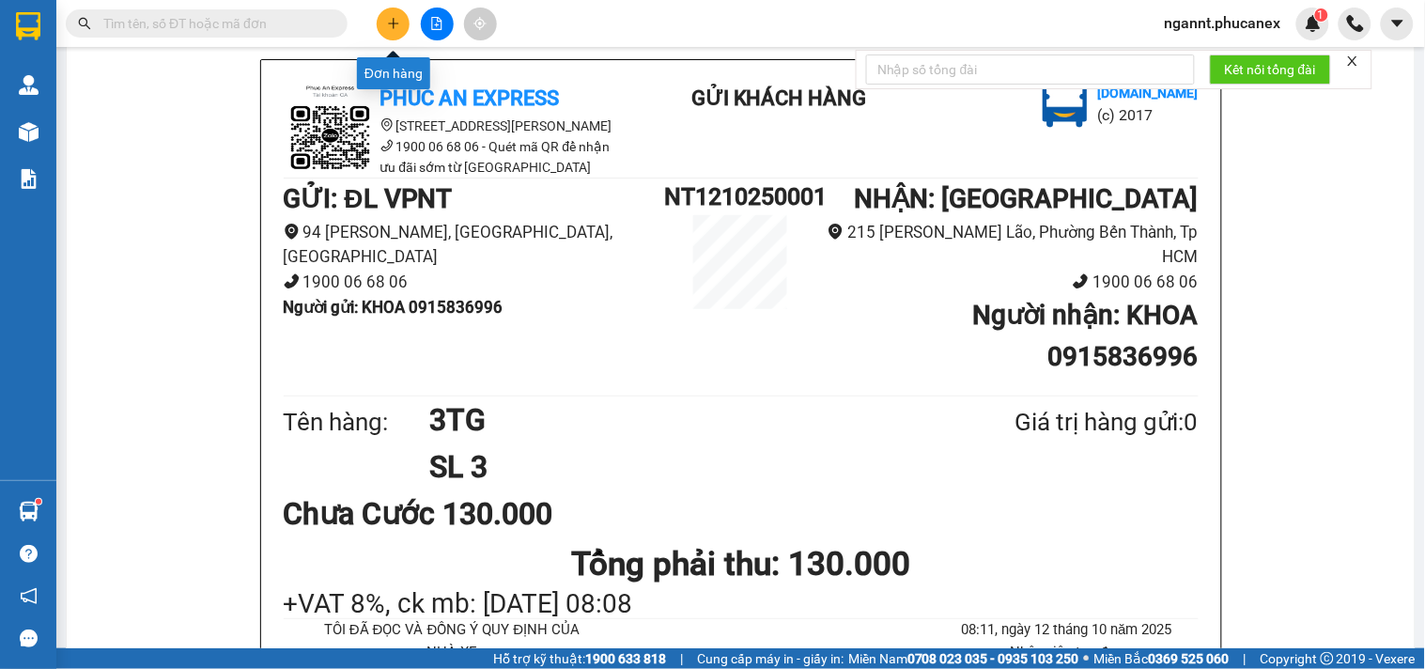
click at [392, 19] on icon "plus" at bounding box center [393, 23] width 13 height 13
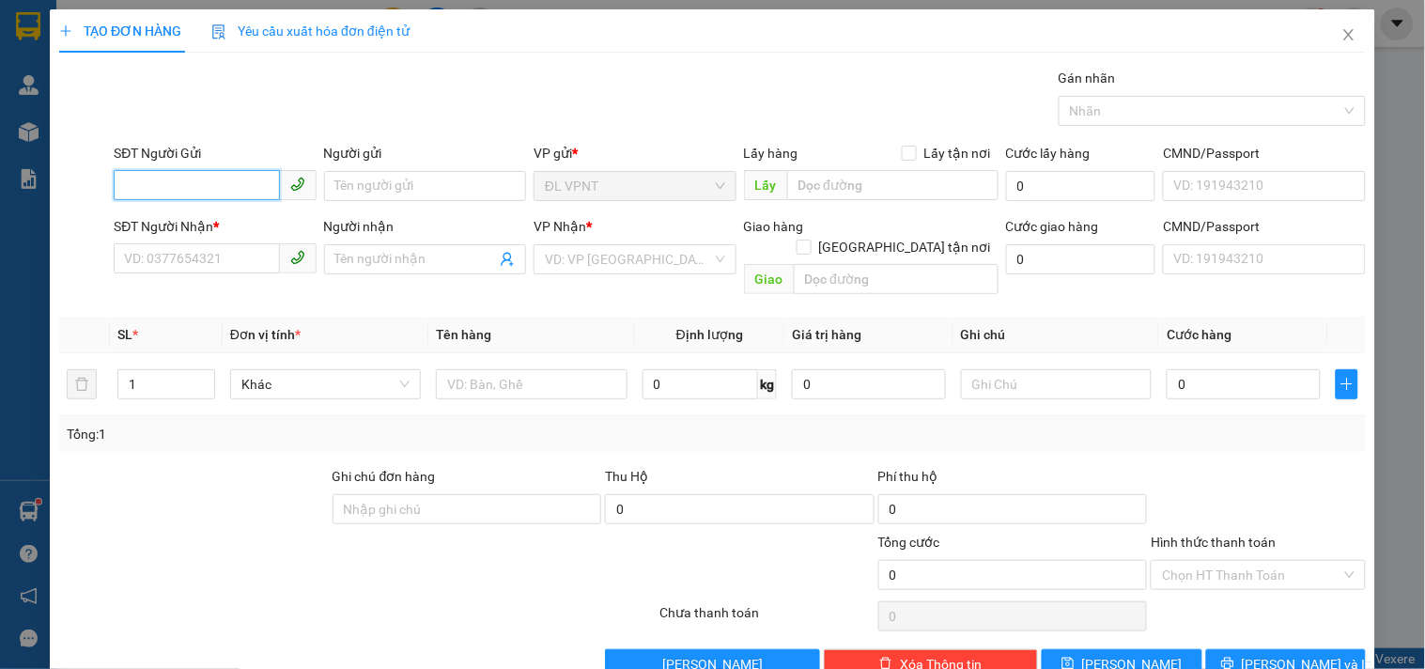
click at [233, 179] on input "SĐT Người Gửi" at bounding box center [196, 185] width 165 height 30
click at [197, 191] on input "SĐT Người Gửi" at bounding box center [196, 185] width 165 height 30
click at [190, 228] on div "0335747717 - mai" at bounding box center [213, 223] width 178 height 21
type input "0335747717"
type input "mai"
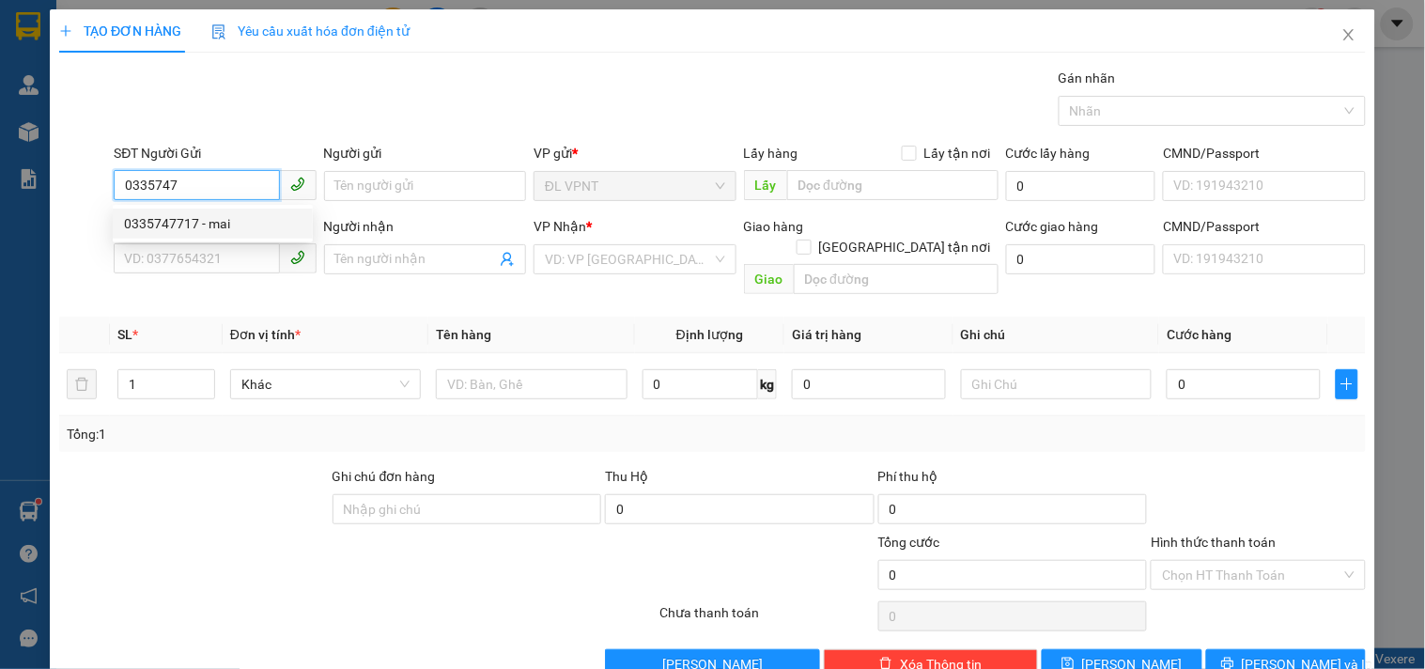
type input "0979776692"
type input "NGỌC"
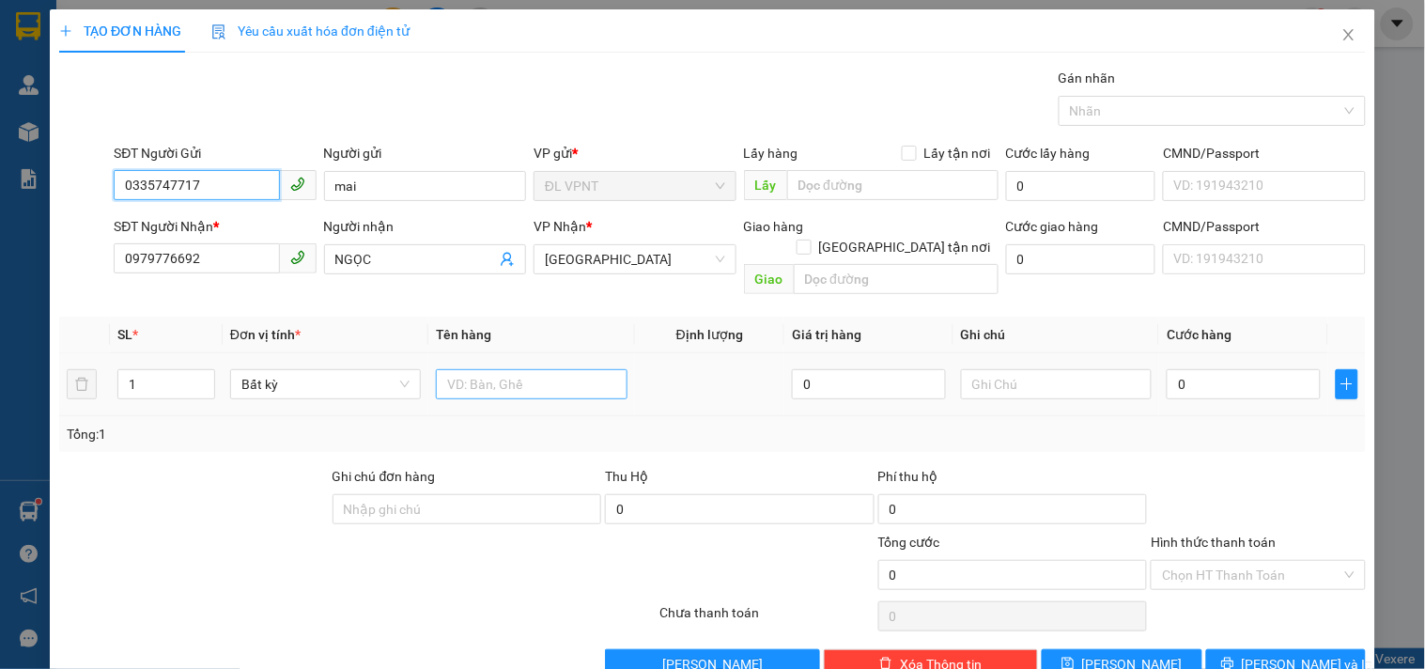
type input "0335747717"
click at [546, 369] on input "text" at bounding box center [531, 384] width 191 height 30
type input "1tx"
click at [1298, 369] on input "0" at bounding box center [1244, 384] width 154 height 30
type input "3"
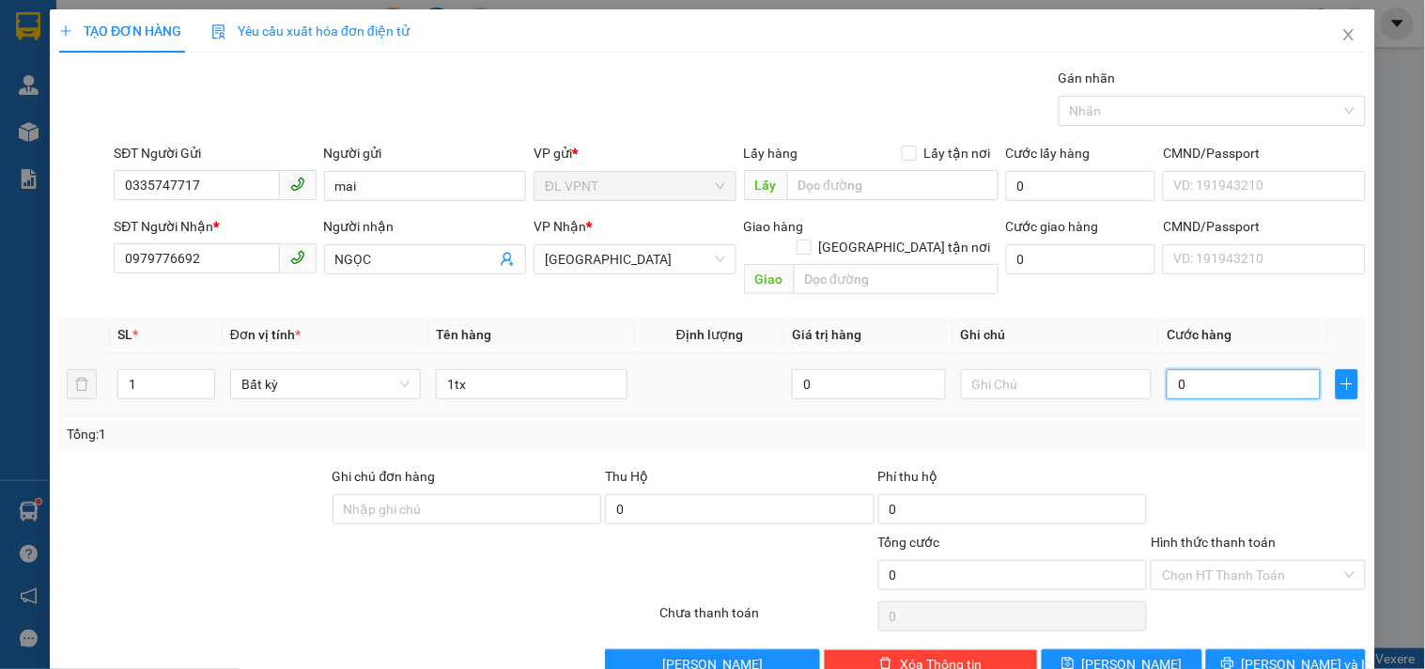
type input "3"
type input "30"
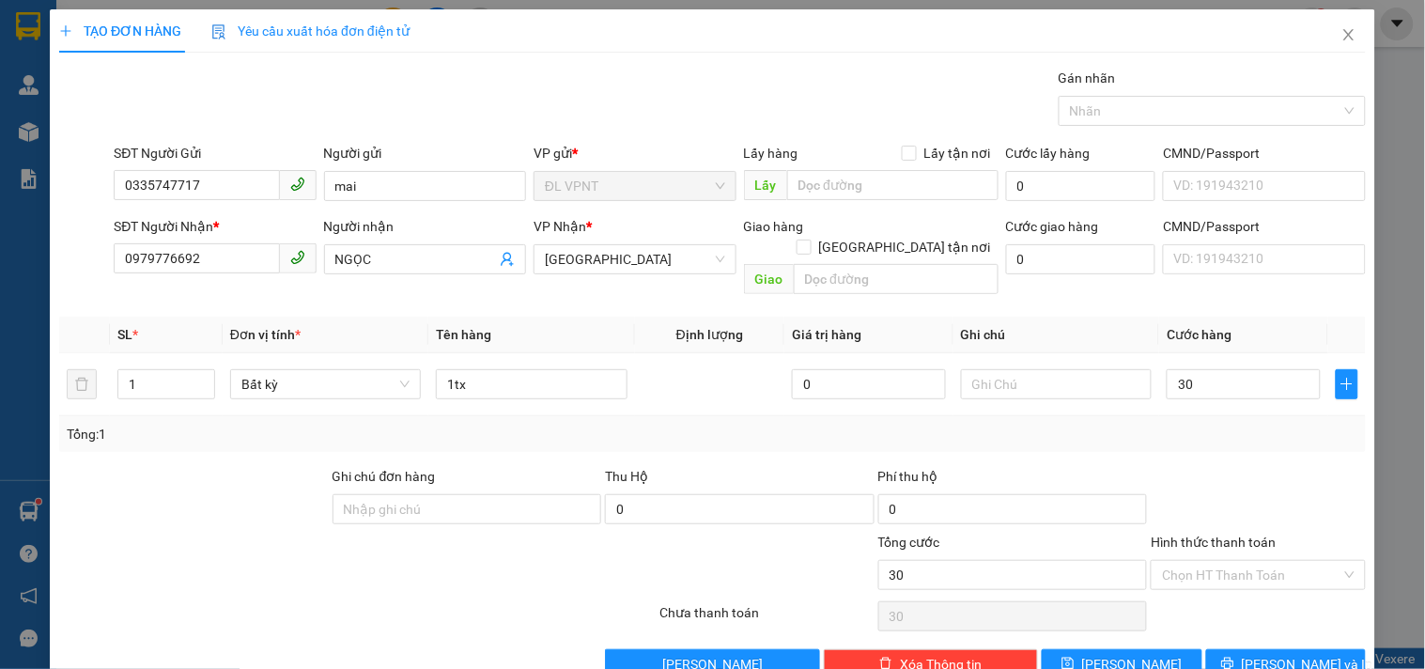
type input "30.000"
click at [1244, 424] on div "Tổng: 1" at bounding box center [712, 434] width 1291 height 21
click at [1250, 561] on input "Hình thức thanh toán" at bounding box center [1251, 575] width 178 height 28
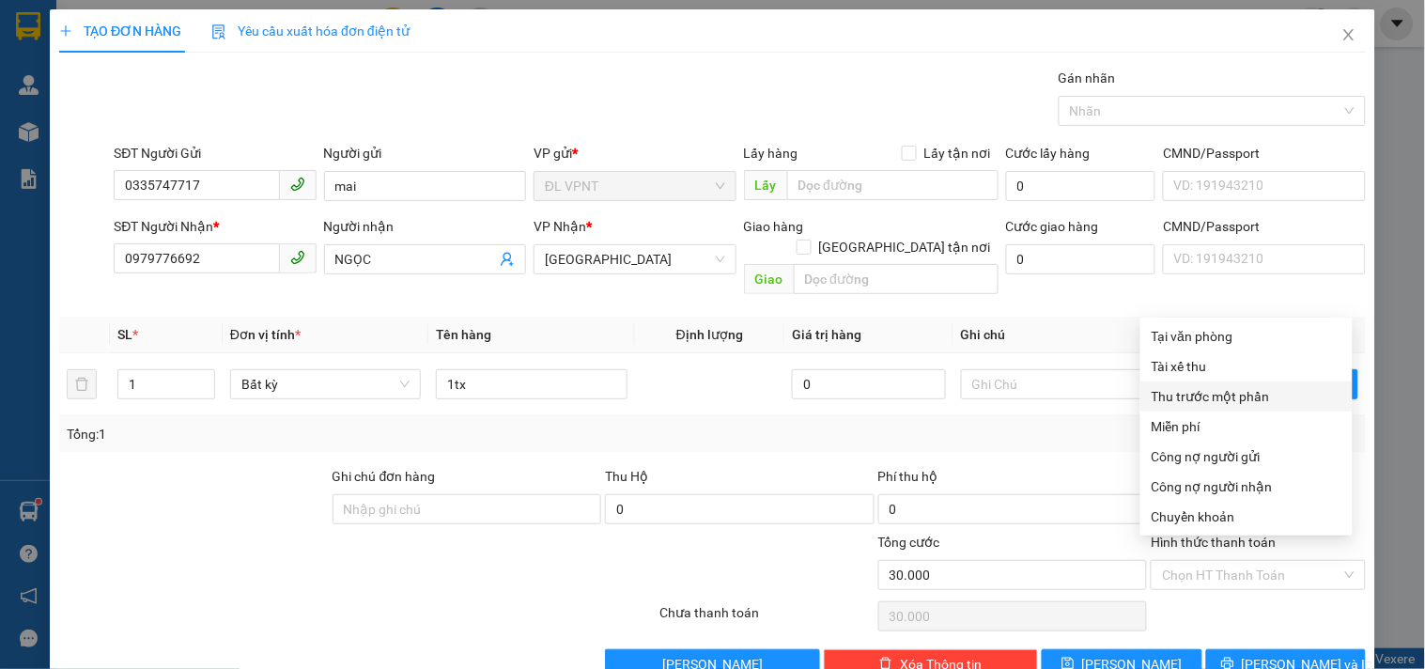
click at [1090, 434] on div "Transit Pickup Surcharge Ids Transit Deliver Surcharge Ids Transit Deliver Surc…" at bounding box center [712, 373] width 1306 height 611
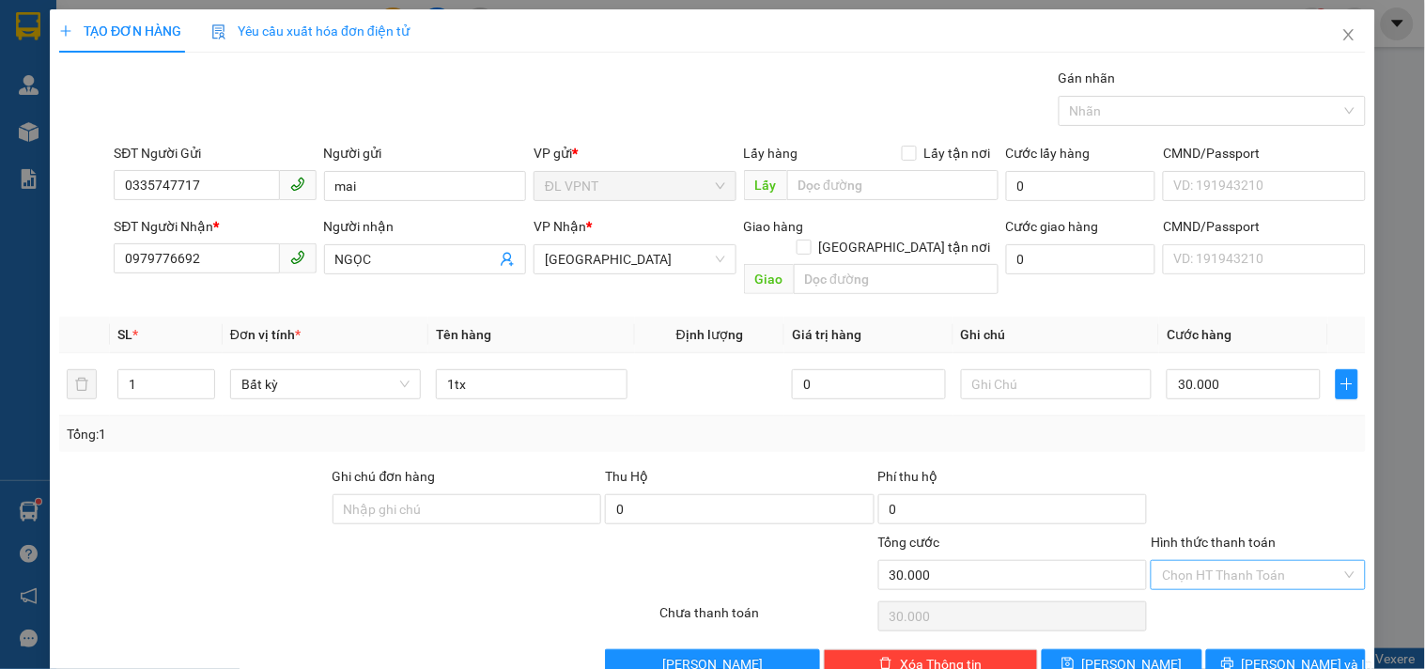
click at [1197, 561] on input "Hình thức thanh toán" at bounding box center [1251, 575] width 178 height 28
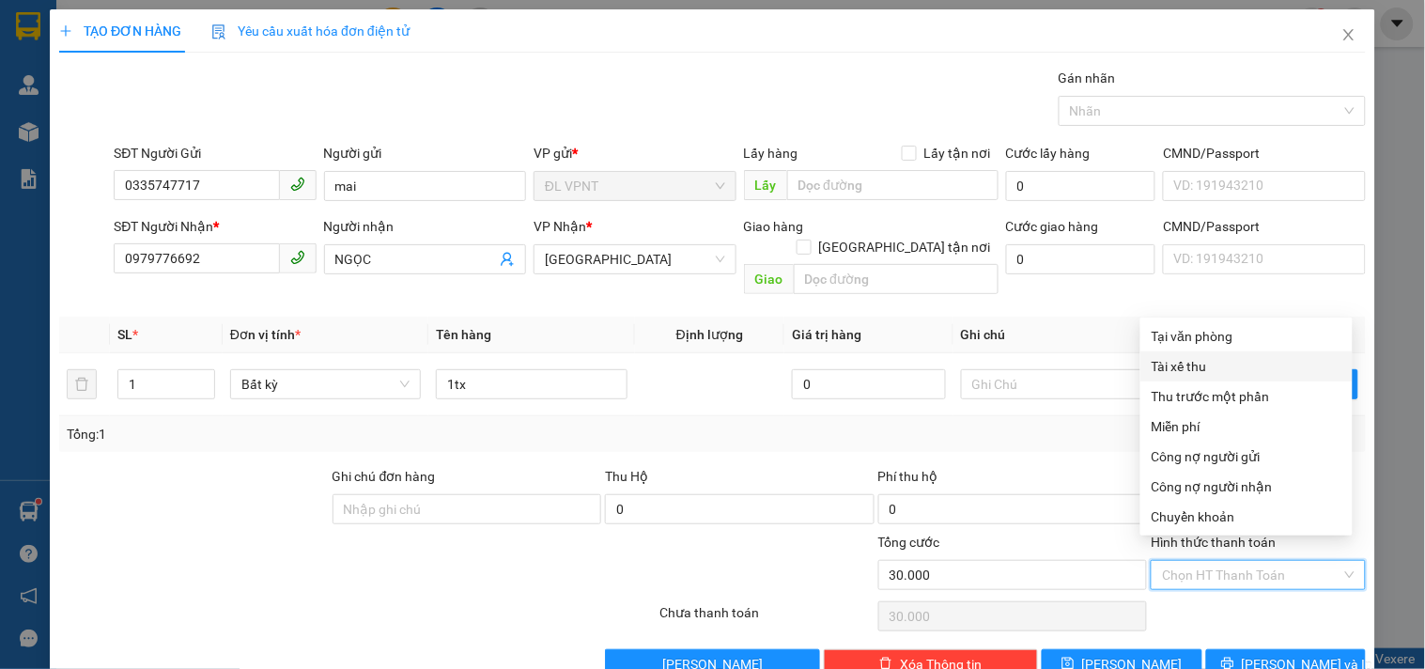
click at [989, 424] on div "Tổng: 1" at bounding box center [712, 434] width 1291 height 21
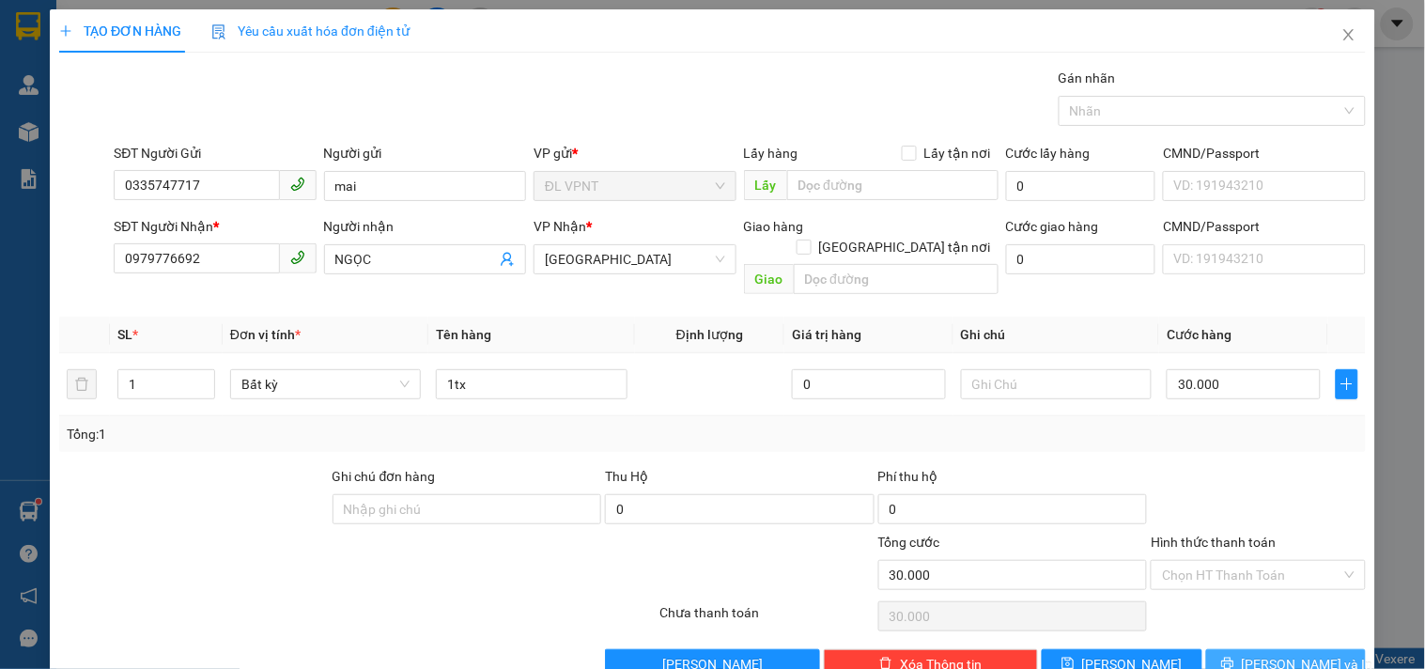
scroll to position [25, 0]
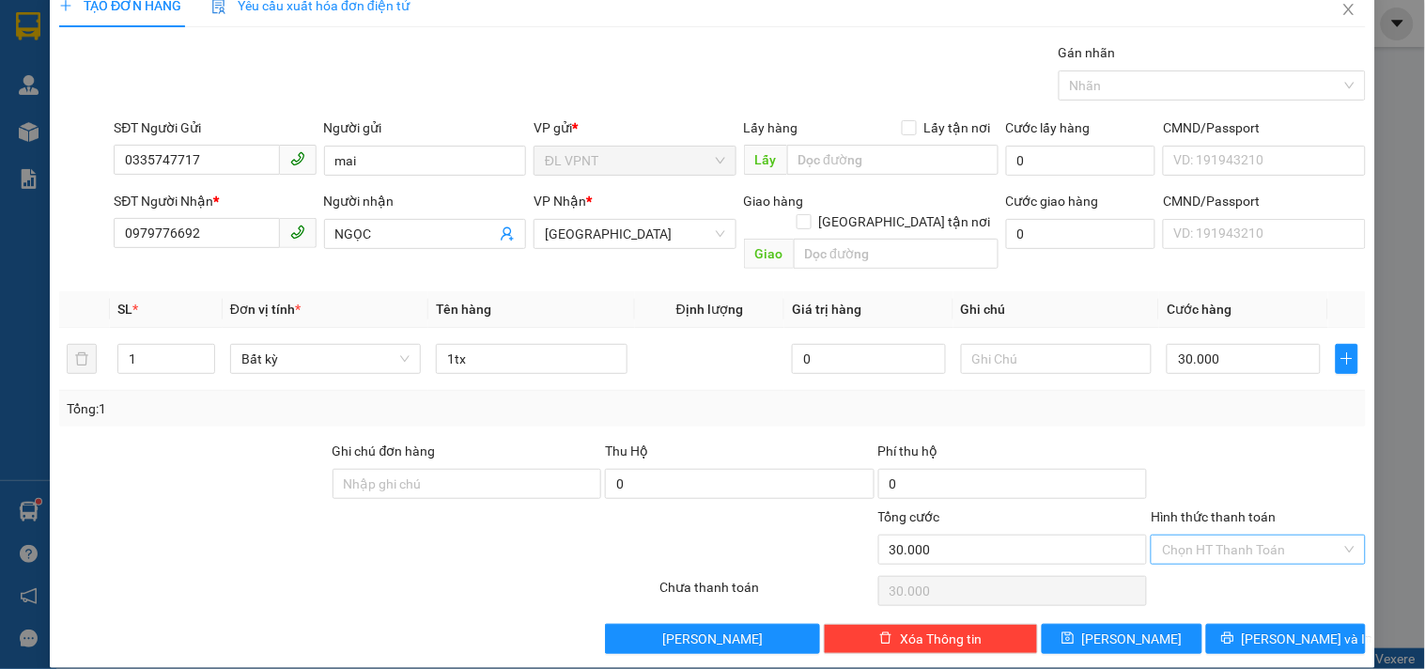
click at [1337, 541] on div "Chọn HT Thanh Toán" at bounding box center [1258, 549] width 214 height 30
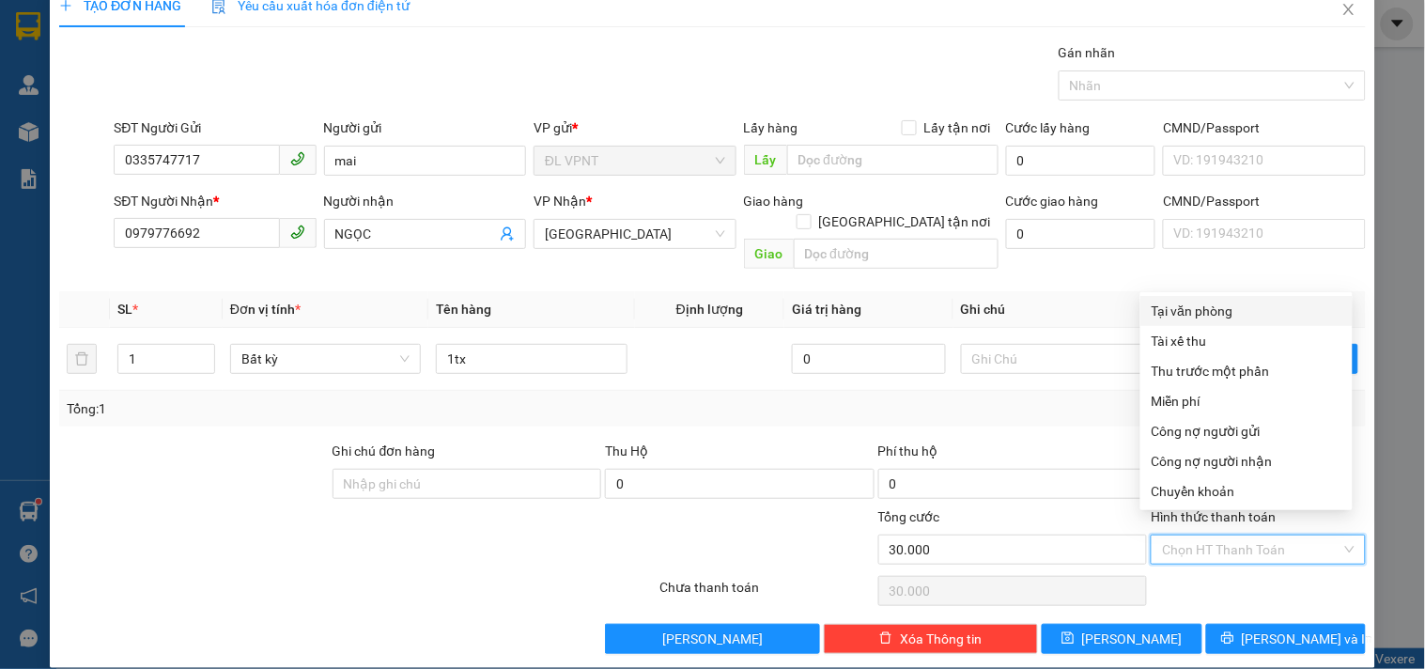
click at [1216, 317] on div "Tại văn phòng" at bounding box center [1246, 311] width 190 height 21
type input "0"
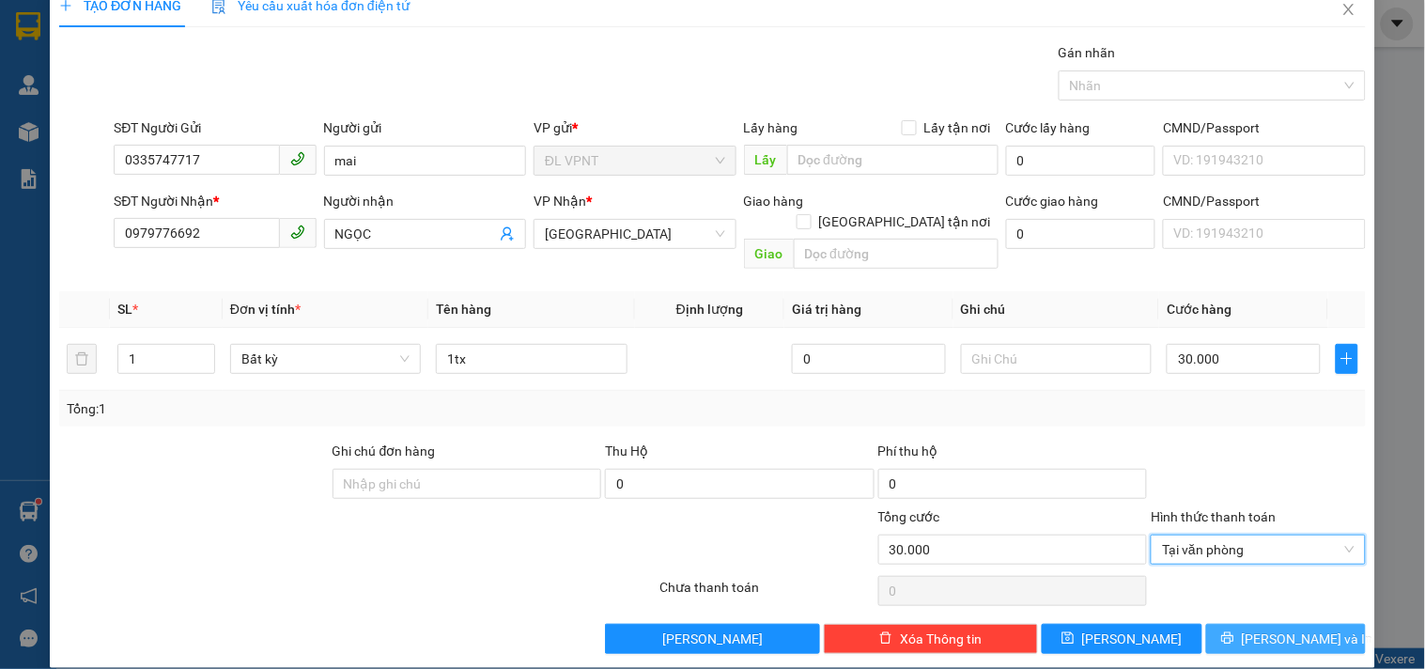
click at [1234, 631] on icon "printer" at bounding box center [1227, 637] width 13 height 13
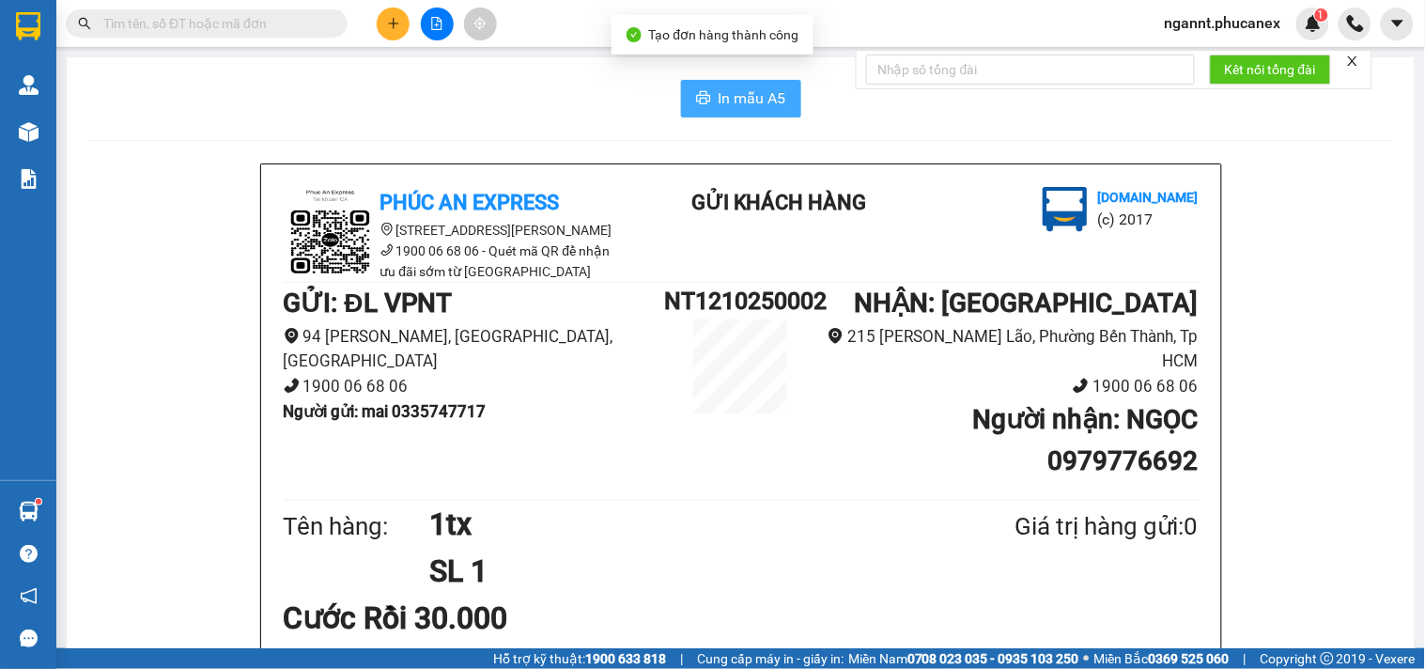
click at [706, 100] on button "In mẫu A5" at bounding box center [741, 99] width 120 height 38
